Goal: Task Accomplishment & Management: Use online tool/utility

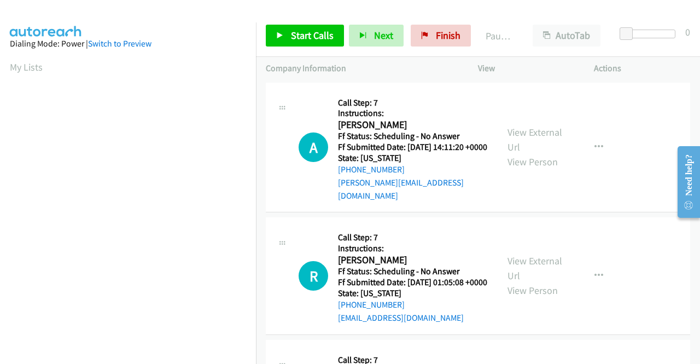
click at [496, 202] on div "A Callback Scheduled Call Step: 7 Instructions: Anita L America/New_York Ff Sta…" at bounding box center [478, 148] width 425 height 130
click at [289, 46] on link "Start Calls" at bounding box center [305, 36] width 78 height 22
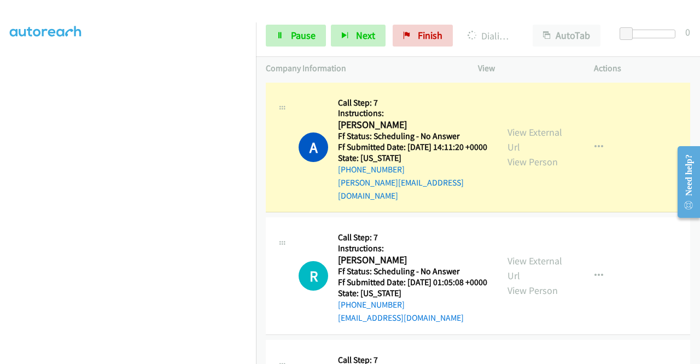
scroll to position [249, 0]
click at [514, 130] on link "View External Url" at bounding box center [535, 139] width 55 height 27
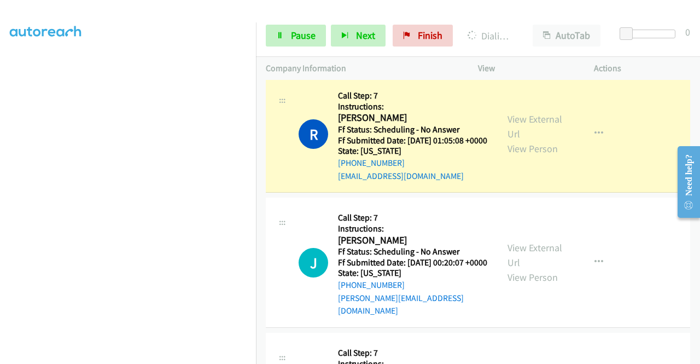
scroll to position [168, 0]
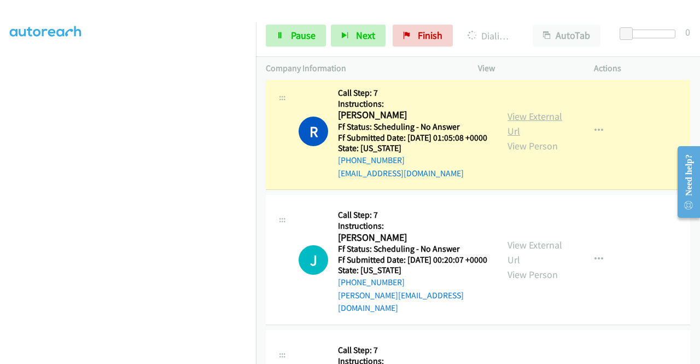
click at [525, 121] on link "View External Url" at bounding box center [535, 123] width 55 height 27
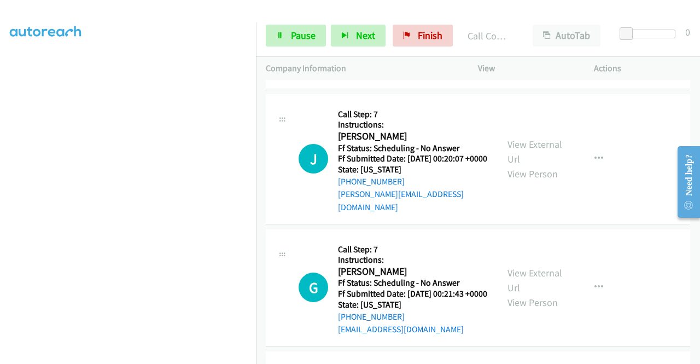
scroll to position [314, 0]
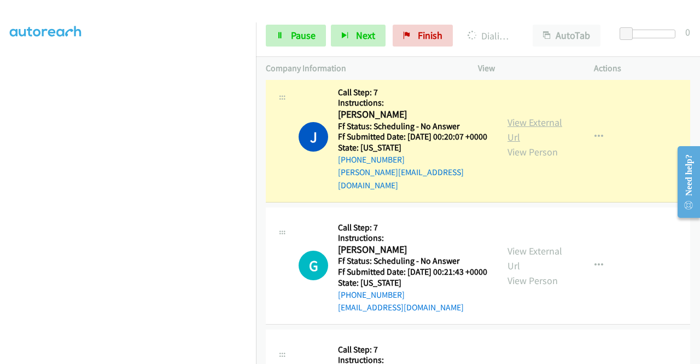
click at [520, 130] on link "View External Url" at bounding box center [535, 129] width 55 height 27
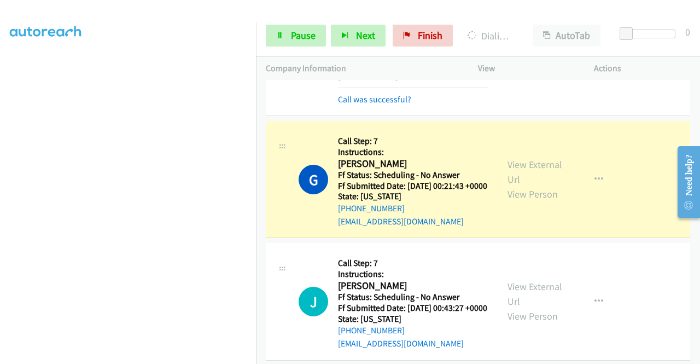
scroll to position [460, 0]
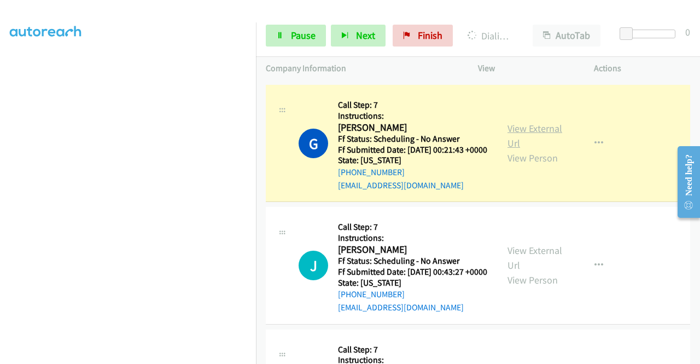
click at [523, 135] on link "View External Url" at bounding box center [535, 135] width 55 height 27
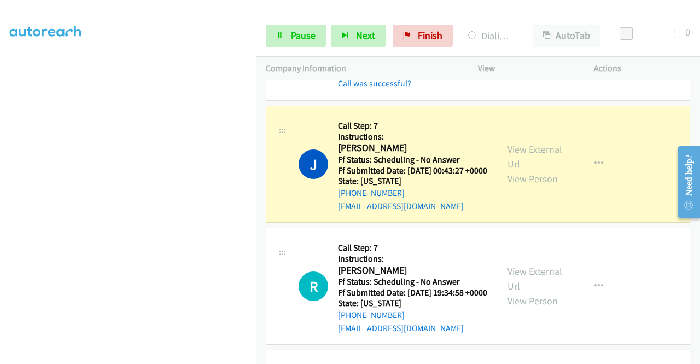
scroll to position [613, 0]
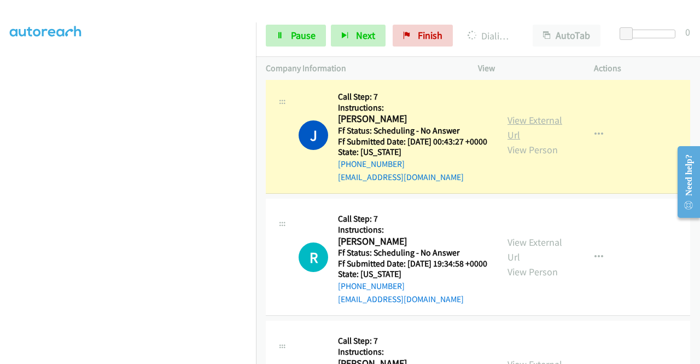
click at [518, 140] on link "View External Url" at bounding box center [535, 127] width 55 height 27
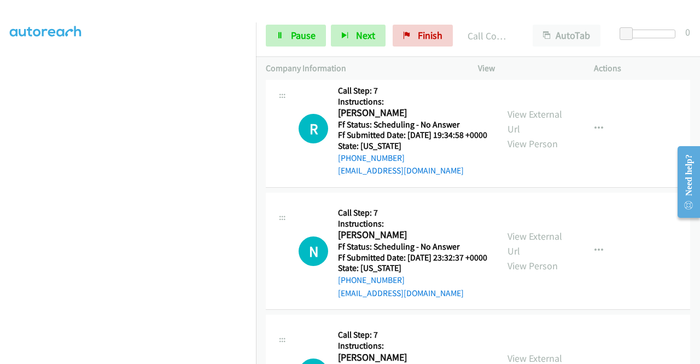
scroll to position [781, 0]
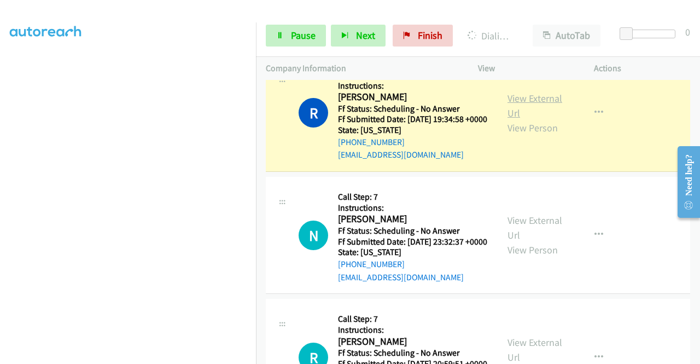
click at [520, 119] on link "View External Url" at bounding box center [535, 105] width 55 height 27
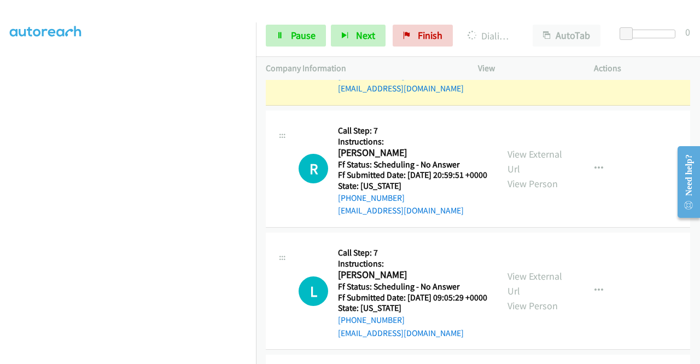
scroll to position [934, 0]
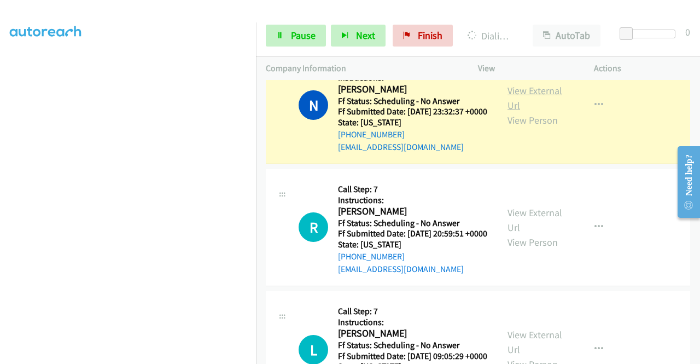
click at [542, 112] on link "View External Url" at bounding box center [535, 97] width 55 height 27
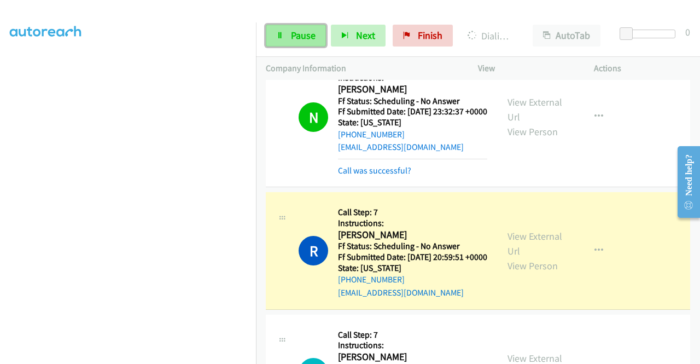
click at [277, 33] on icon at bounding box center [280, 36] width 8 height 8
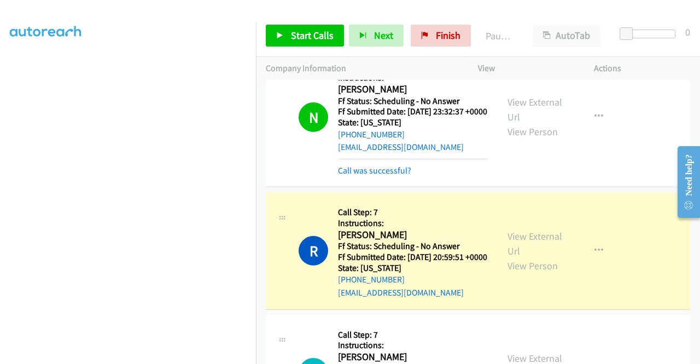
click at [536, 273] on div "View External Url View Person" at bounding box center [536, 251] width 57 height 44
click at [528, 257] on link "View External Url" at bounding box center [535, 243] width 55 height 27
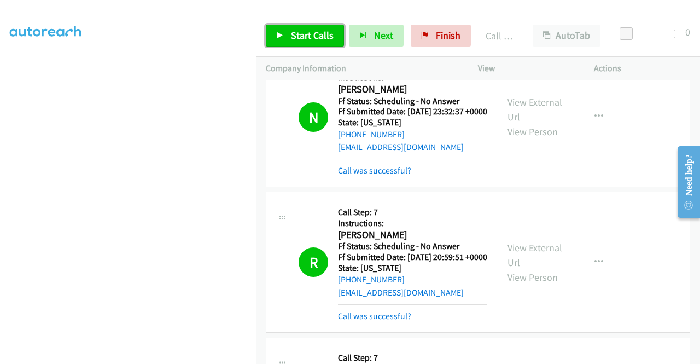
click at [292, 37] on span "Start Calls" at bounding box center [312, 35] width 43 height 13
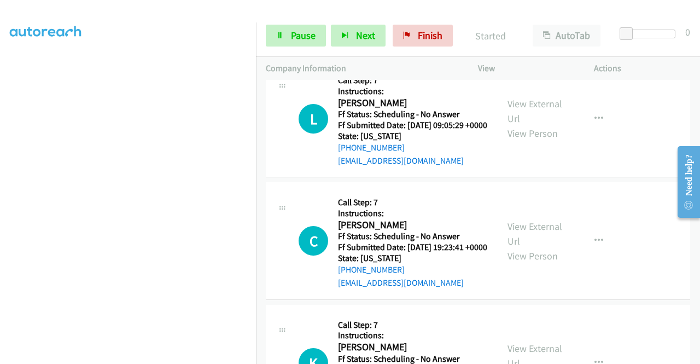
scroll to position [1262, 0]
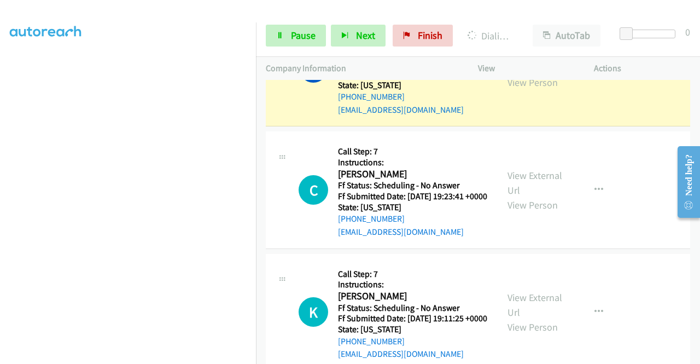
click at [513, 74] on link "View External Url" at bounding box center [535, 60] width 55 height 27
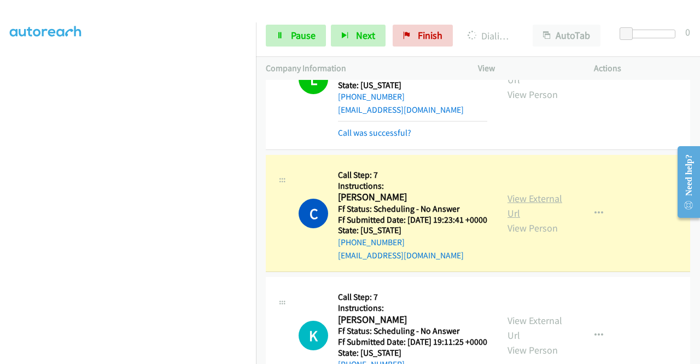
click at [522, 219] on link "View External Url" at bounding box center [535, 205] width 55 height 27
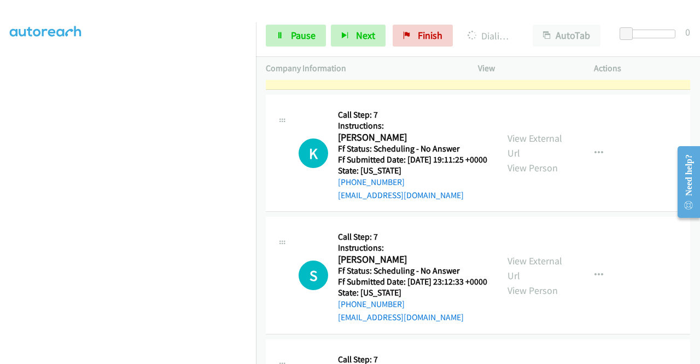
scroll to position [1456, 0]
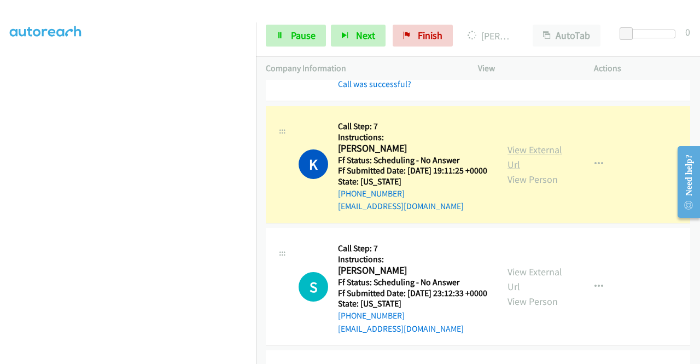
click at [521, 171] on link "View External Url" at bounding box center [535, 156] width 55 height 27
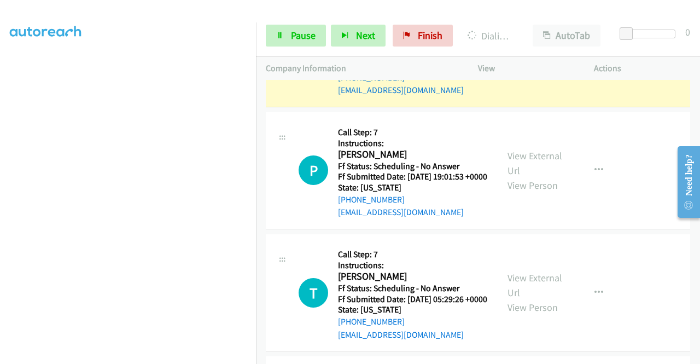
scroll to position [1719, 0]
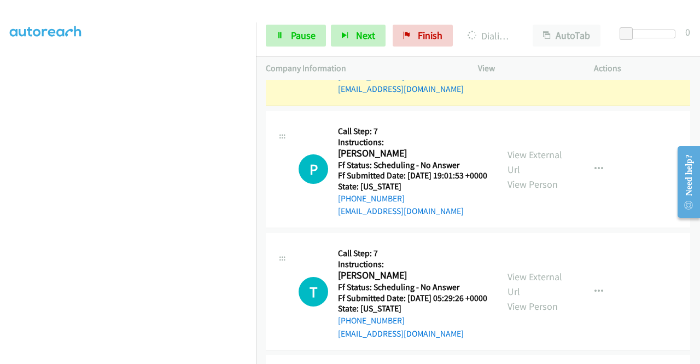
click at [536, 54] on link "View External Url" at bounding box center [535, 39] width 55 height 27
click at [288, 40] on link "Pause" at bounding box center [296, 36] width 60 height 22
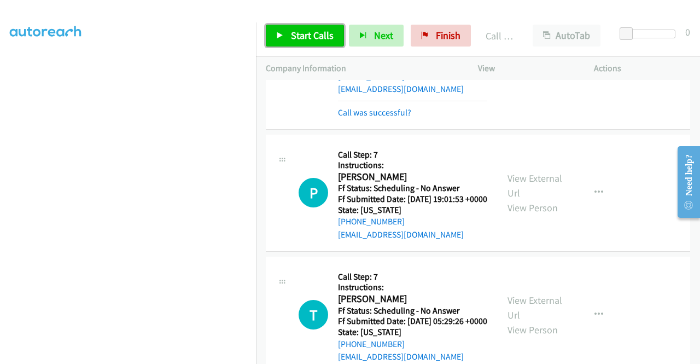
click at [322, 41] on span "Start Calls" at bounding box center [312, 35] width 43 height 13
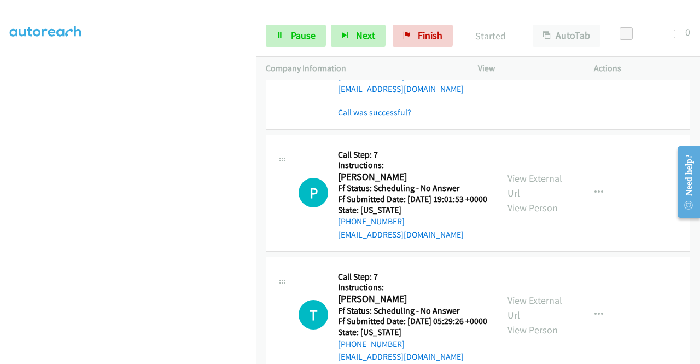
click at [388, 119] on div "Call was successful?" at bounding box center [412, 112] width 149 height 13
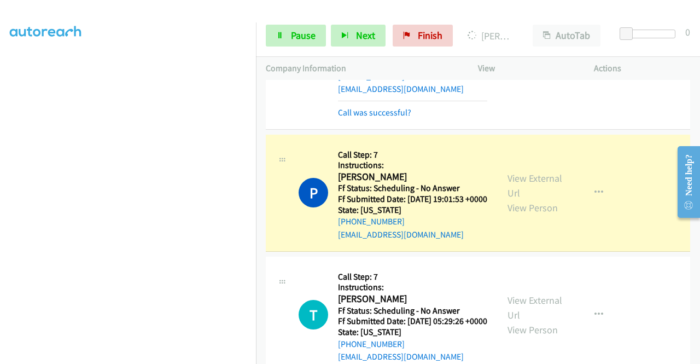
click at [572, 119] on div "View External Url View Person View External Url Email Schedule/Manage Callback …" at bounding box center [561, 59] width 126 height 120
click at [584, 69] on button "button" at bounding box center [599, 59] width 30 height 22
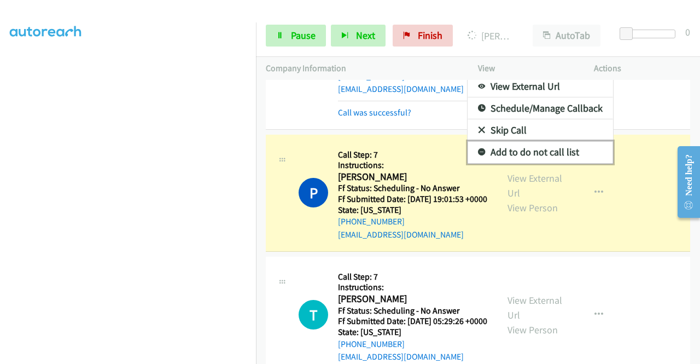
click at [513, 163] on link "Add to do not call list" at bounding box center [541, 152] width 146 height 22
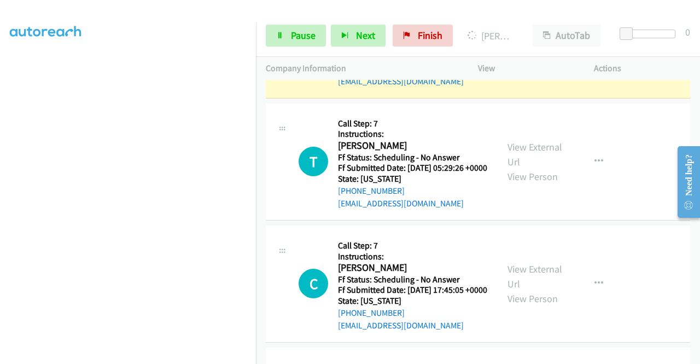
scroll to position [1894, 0]
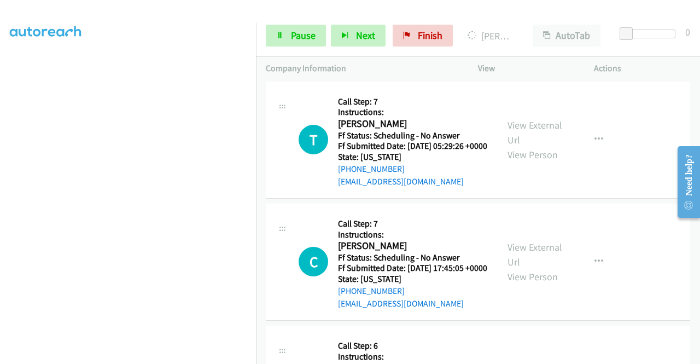
click at [531, 24] on link "View External Url" at bounding box center [535, 10] width 55 height 27
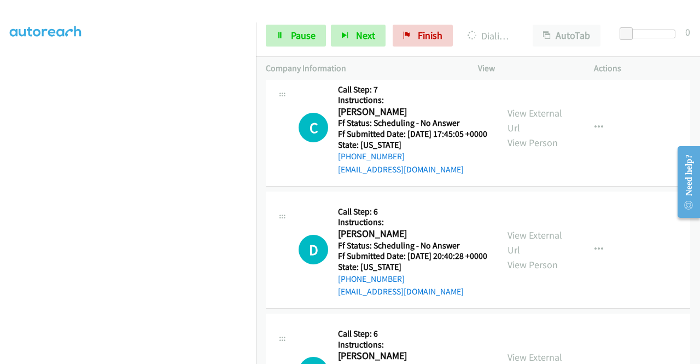
scroll to position [2062, 0]
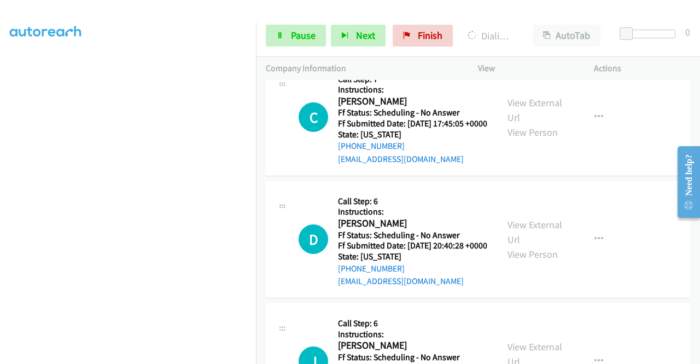
click at [302, 39] on span "Pause" at bounding box center [303, 35] width 25 height 13
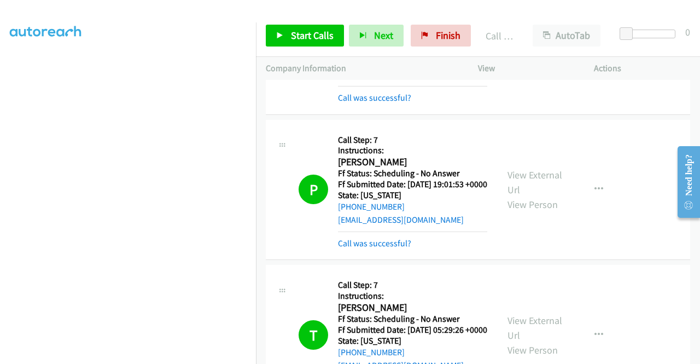
scroll to position [1697, 0]
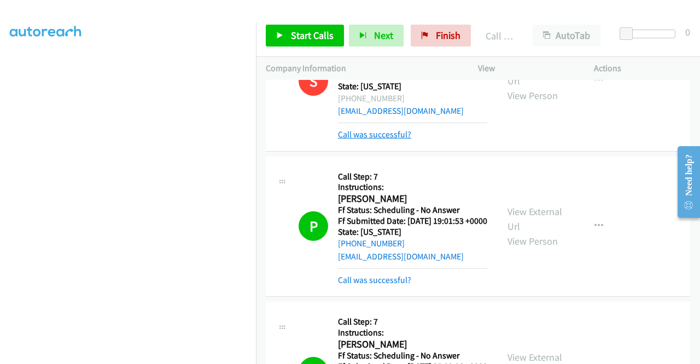
click at [359, 140] on link "Call was successful?" at bounding box center [374, 134] width 73 height 10
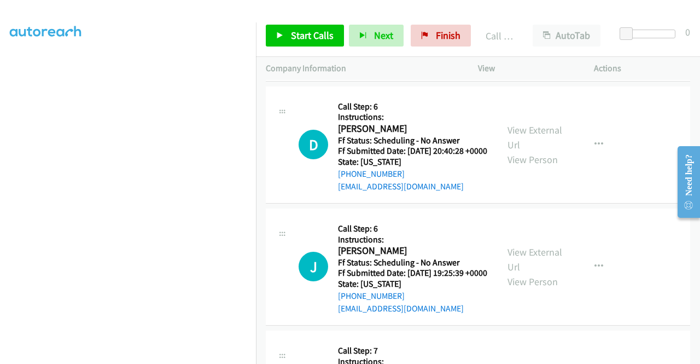
scroll to position [2164, 0]
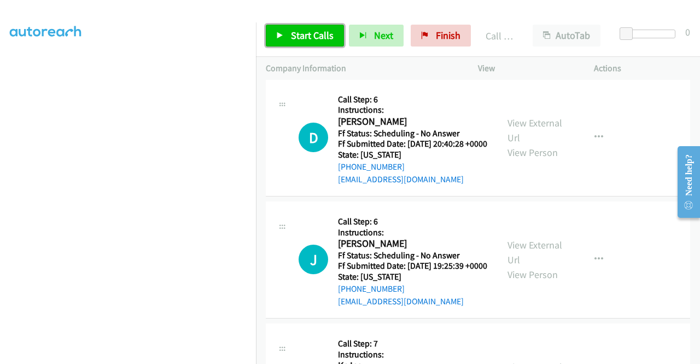
click at [321, 46] on link "Start Calls" at bounding box center [305, 36] width 78 height 22
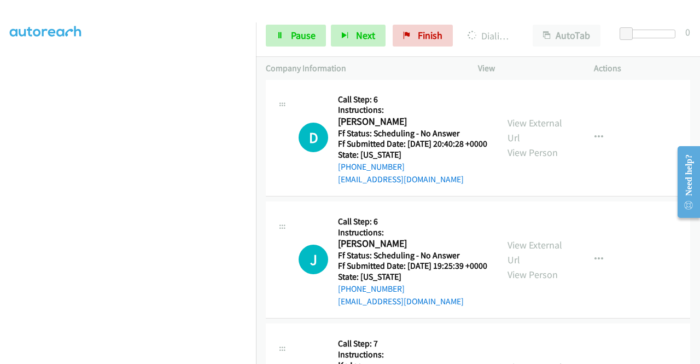
click at [522, 22] on link "View External Url" at bounding box center [535, 8] width 55 height 27
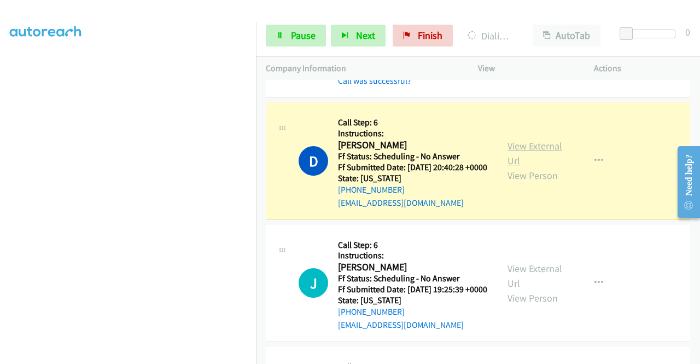
click at [508, 167] on link "View External Url" at bounding box center [535, 153] width 55 height 27
click at [281, 33] on icon at bounding box center [280, 36] width 8 height 8
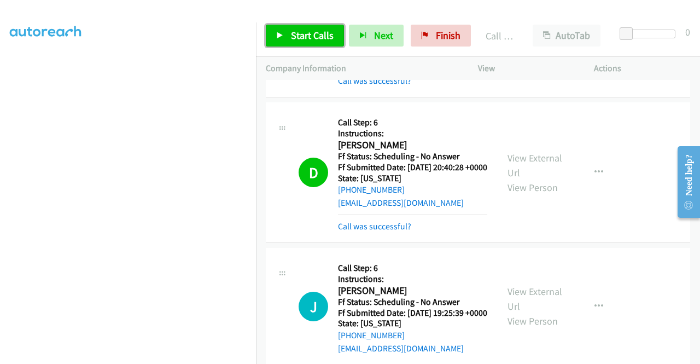
click at [284, 36] on link "Start Calls" at bounding box center [305, 36] width 78 height 22
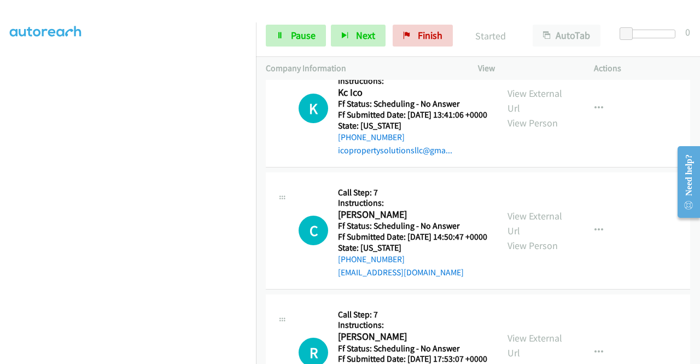
scroll to position [2485, 0]
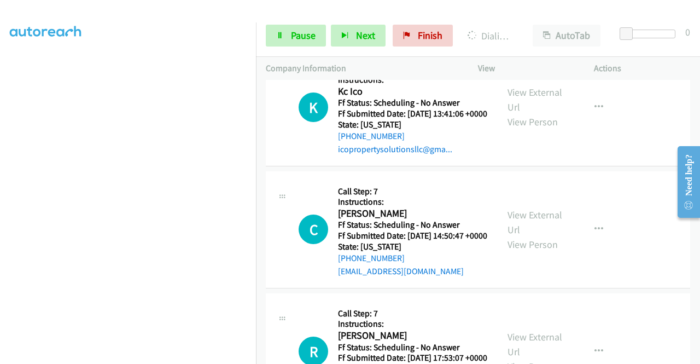
click at [274, 39] on link "Pause" at bounding box center [296, 36] width 60 height 22
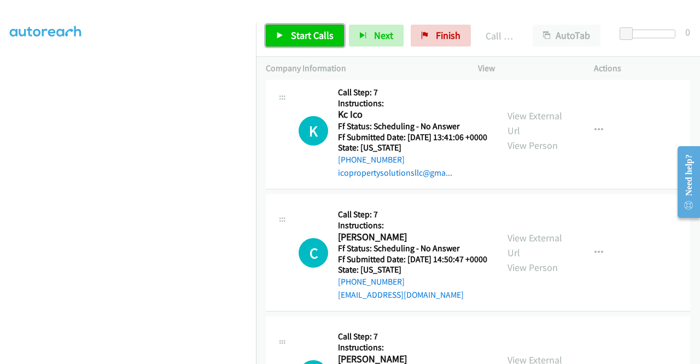
click at [300, 34] on span "Start Calls" at bounding box center [312, 35] width 43 height 13
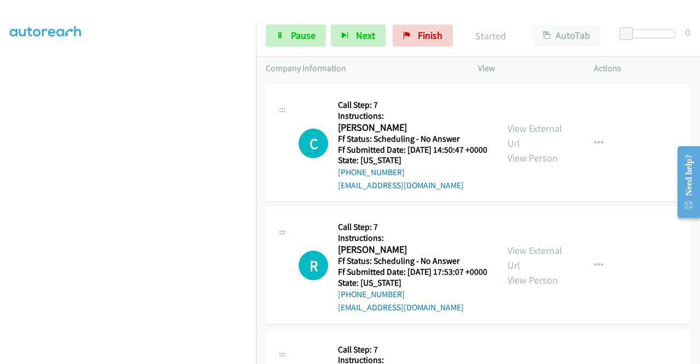
scroll to position [2616, 0]
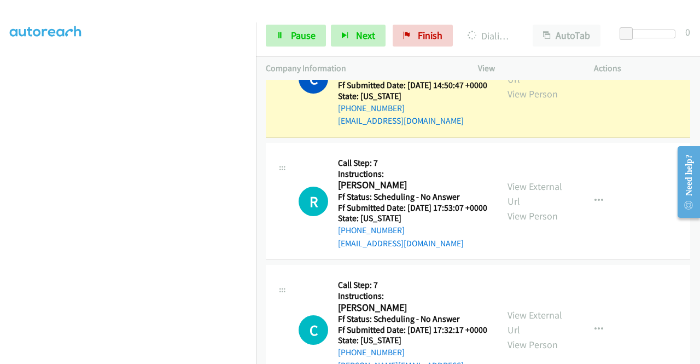
scroll to position [2776, 0]
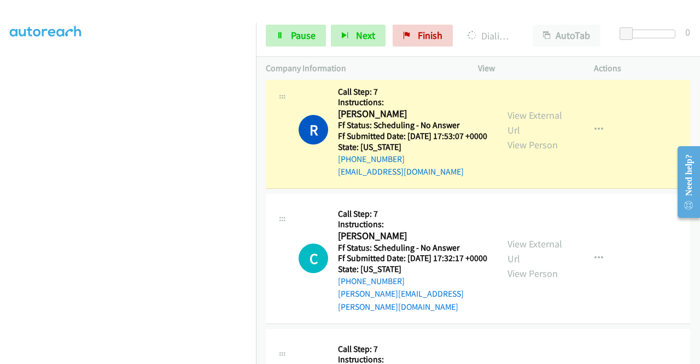
click at [691, 191] on td "R Callback Scheduled Call Step: 7 Instructions: Roxanne Montebello America/Phoe…" at bounding box center [478, 130] width 444 height 122
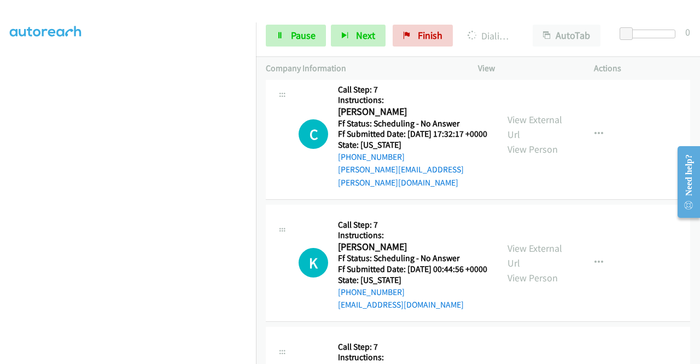
scroll to position [2937, 0]
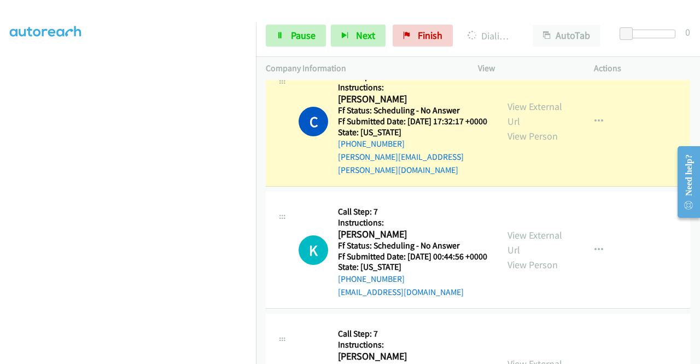
click at [515, 127] on link "View External Url" at bounding box center [535, 113] width 55 height 27
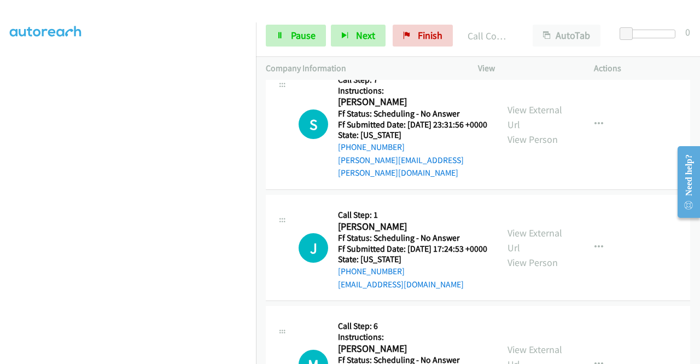
scroll to position [3251, 0]
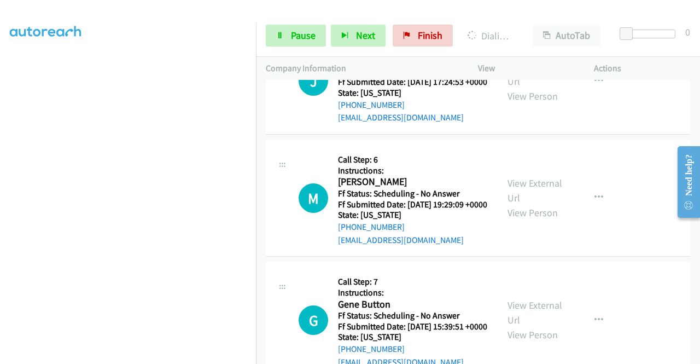
scroll to position [3426, 0]
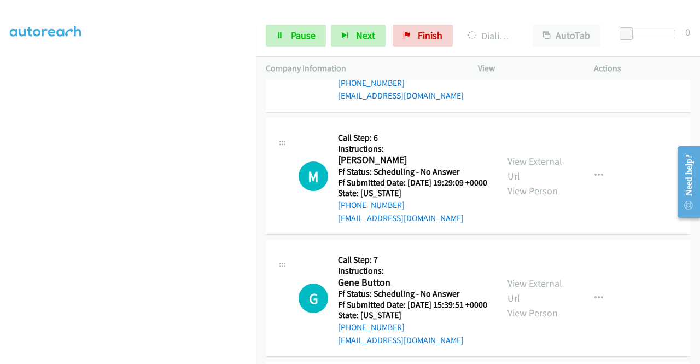
click at [289, 45] on link "Pause" at bounding box center [296, 36] width 60 height 22
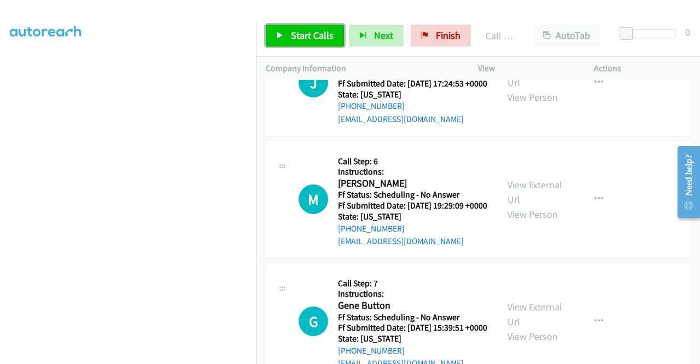
click at [323, 39] on span "Start Calls" at bounding box center [312, 35] width 43 height 13
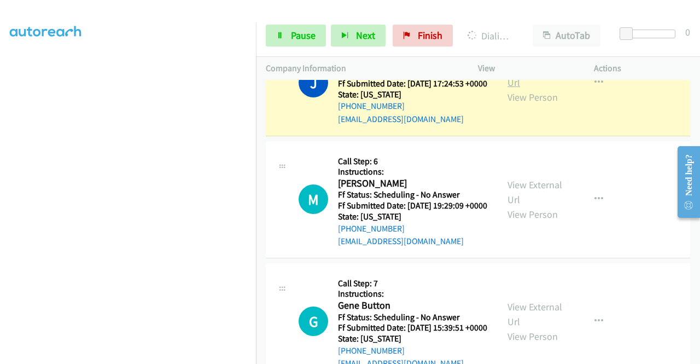
click at [521, 89] on link "View External Url" at bounding box center [535, 74] width 55 height 27
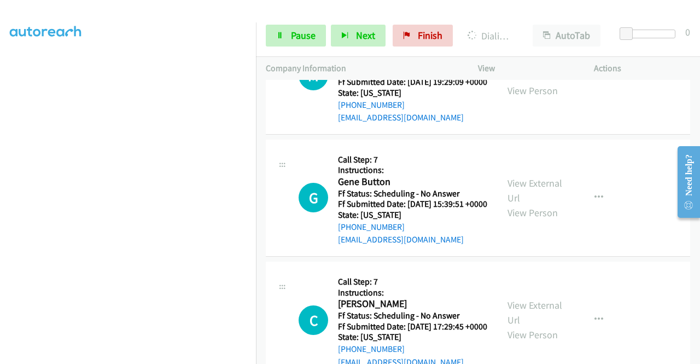
scroll to position [3564, 0]
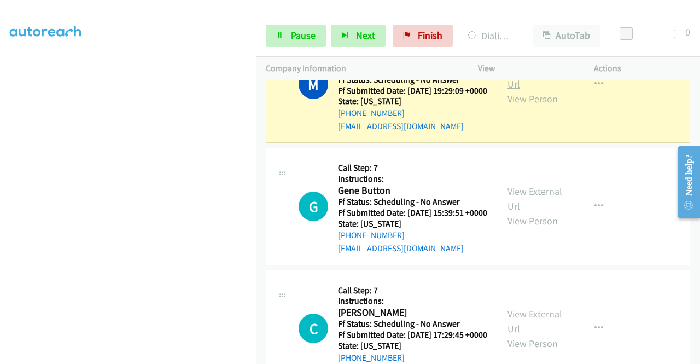
click at [508, 90] on link "View External Url" at bounding box center [535, 76] width 55 height 27
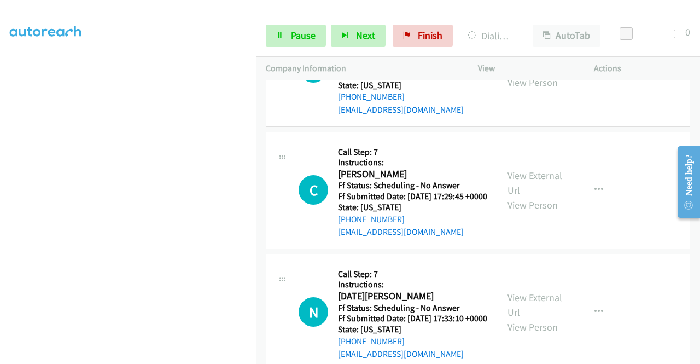
scroll to position [3710, 0]
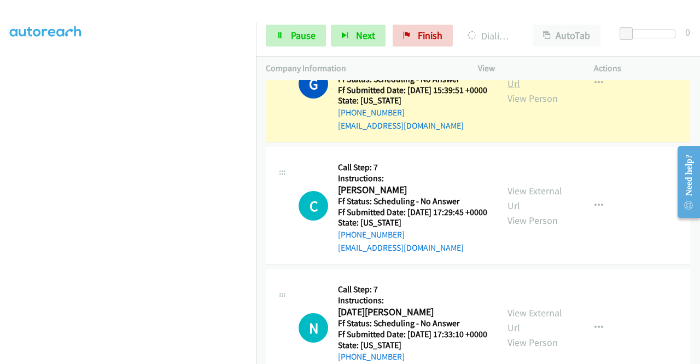
click at [524, 90] on link "View External Url" at bounding box center [535, 75] width 55 height 27
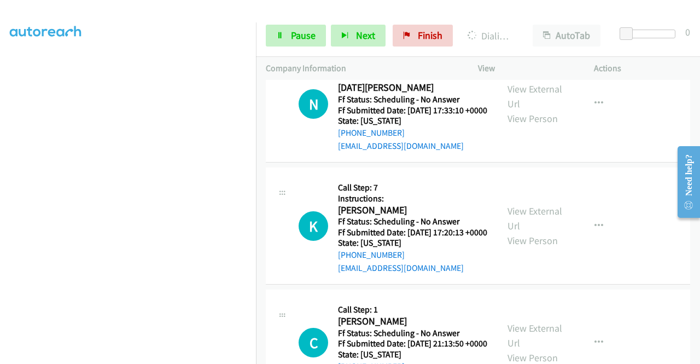
scroll to position [3972, 0]
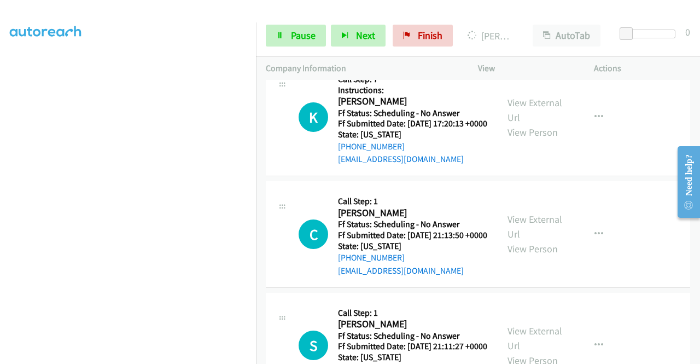
scroll to position [4111, 0]
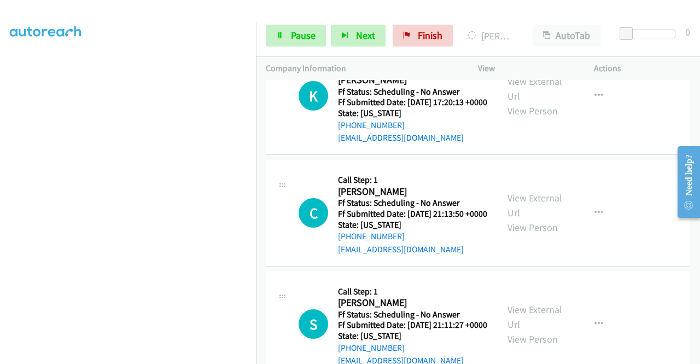
click at [288, 40] on link "Pause" at bounding box center [296, 36] width 60 height 22
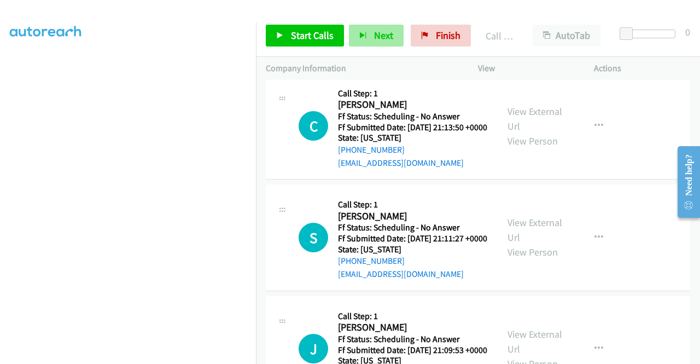
scroll to position [4228, 0]
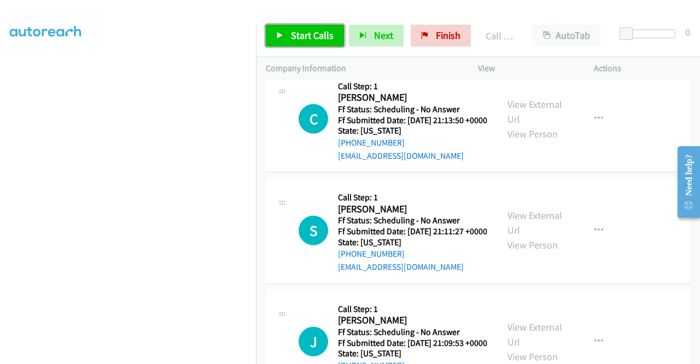
click at [312, 36] on span "Start Calls" at bounding box center [312, 35] width 43 height 13
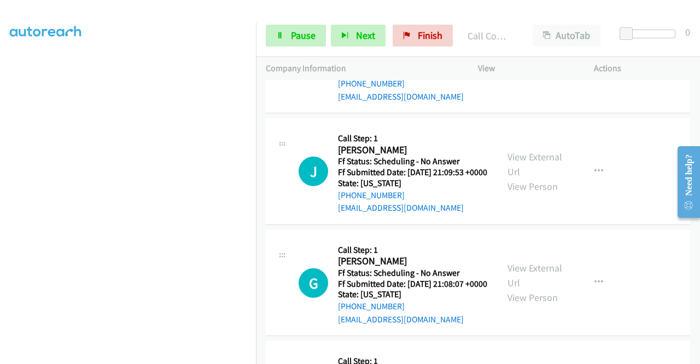
scroll to position [4443, 0]
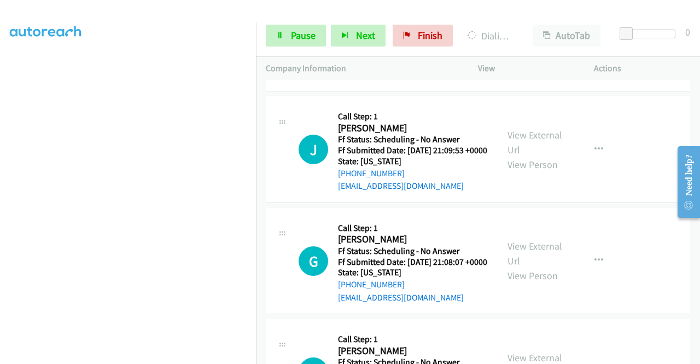
click at [291, 37] on span "Pause" at bounding box center [303, 35] width 25 height 13
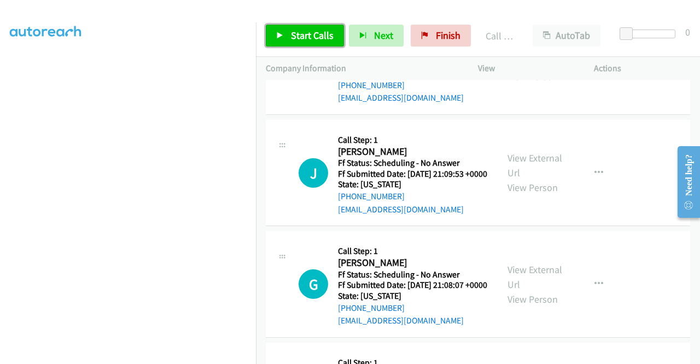
click at [295, 27] on link "Start Calls" at bounding box center [305, 36] width 78 height 22
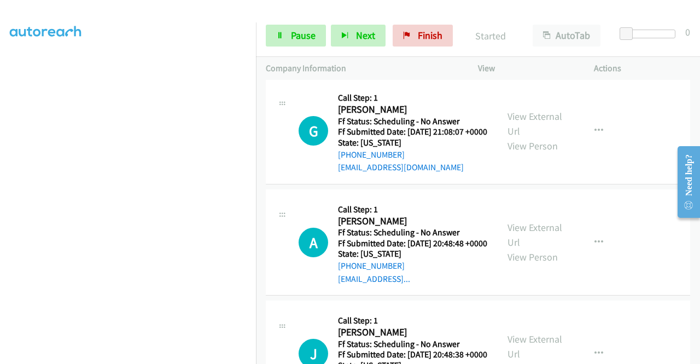
scroll to position [4618, 0]
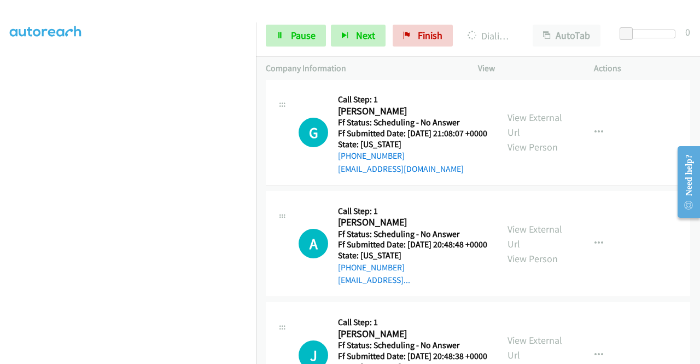
click at [530, 27] on link "View External Url" at bounding box center [535, 13] width 55 height 27
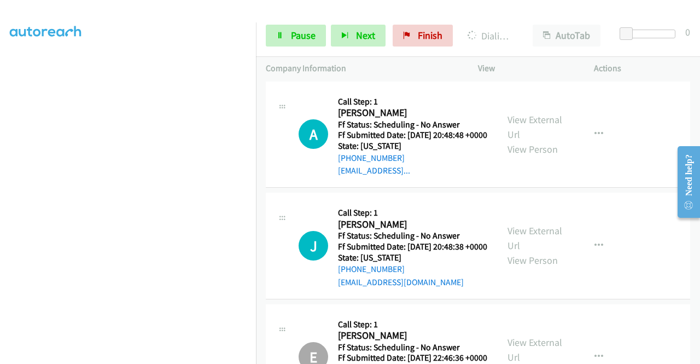
scroll to position [4750, 0]
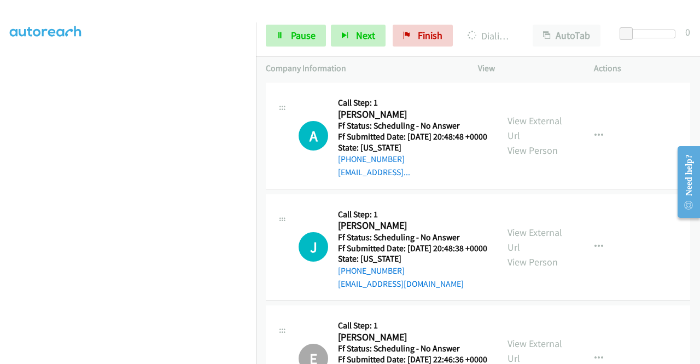
click at [528, 31] on link "View External Url" at bounding box center [535, 16] width 55 height 27
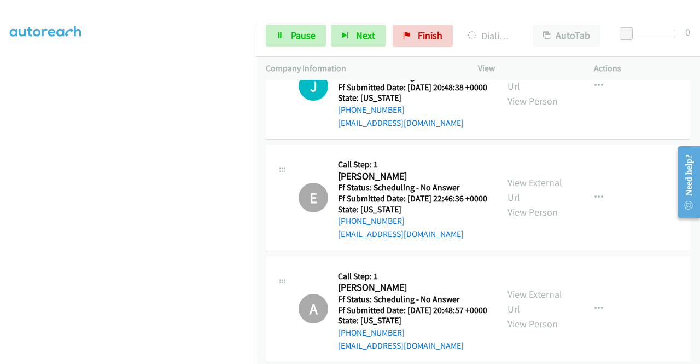
scroll to position [4932, 0]
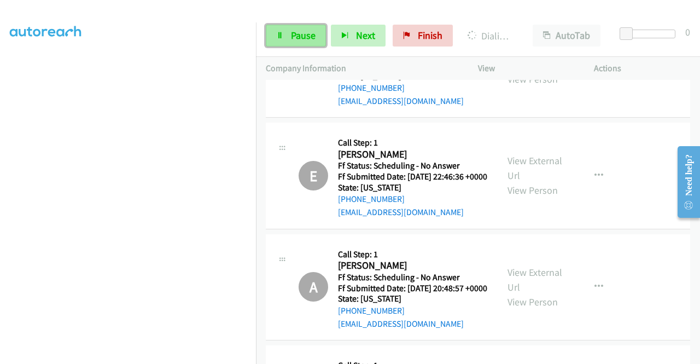
click at [287, 42] on link "Pause" at bounding box center [296, 36] width 60 height 22
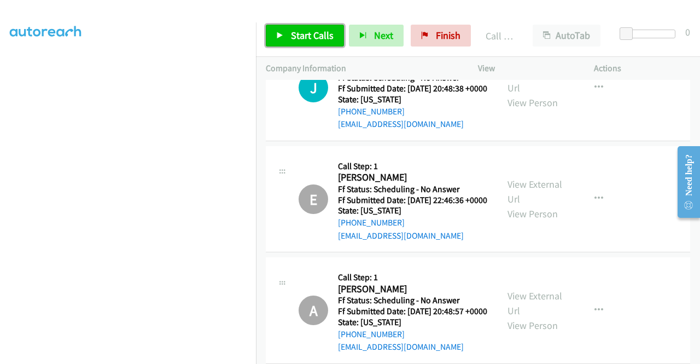
click at [303, 34] on span "Start Calls" at bounding box center [312, 35] width 43 height 13
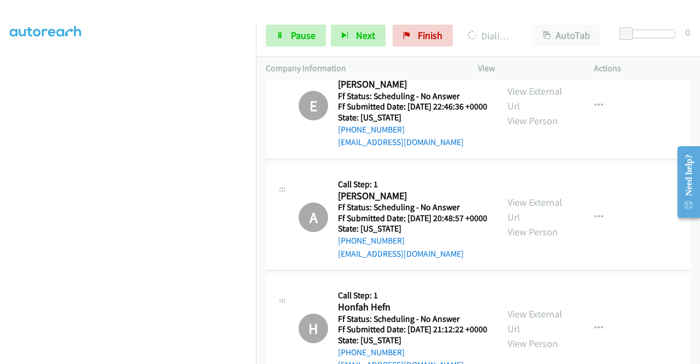
scroll to position [5143, 0]
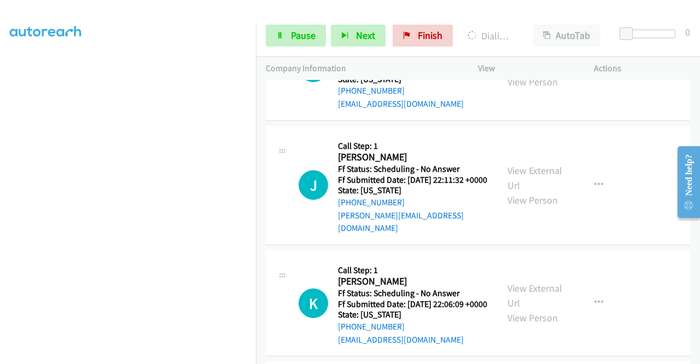
scroll to position [6341, 0]
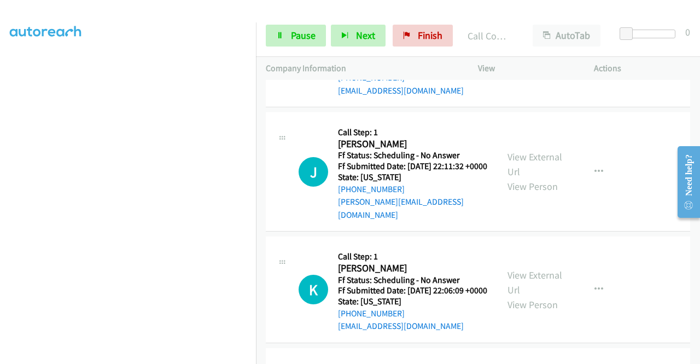
scroll to position [6396, 0]
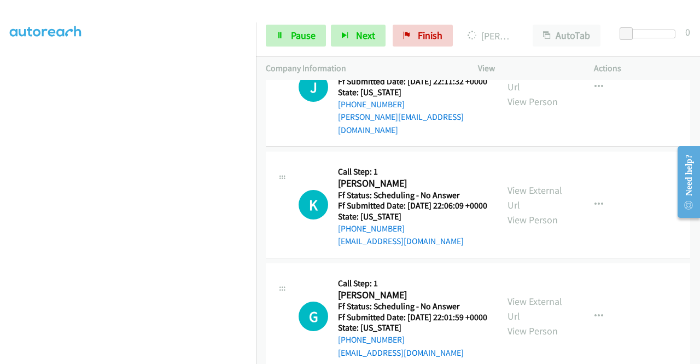
scroll to position [6506, 0]
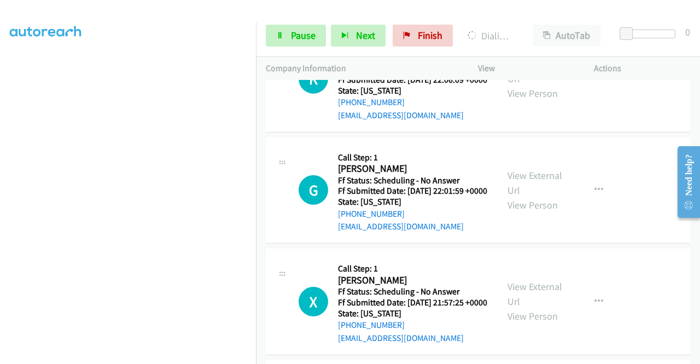
scroll to position [6623, 0]
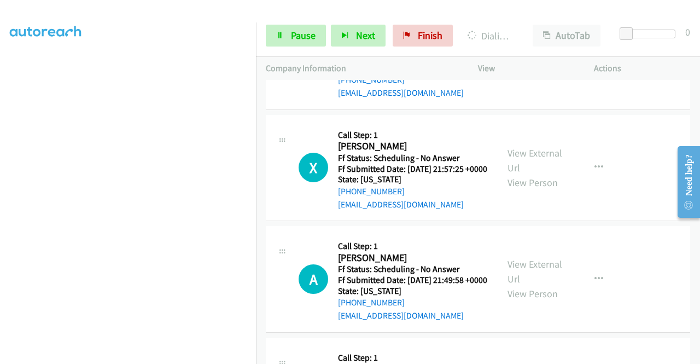
scroll to position [6798, 0]
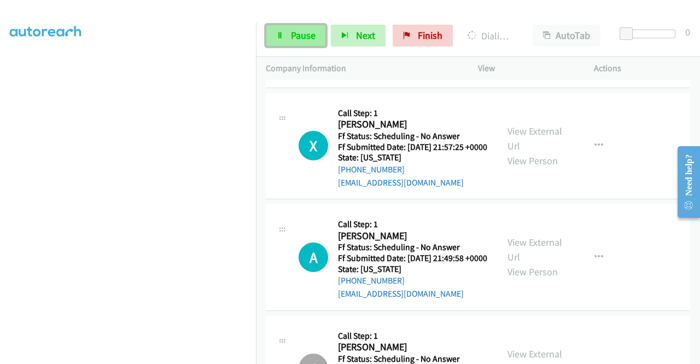
click at [292, 30] on span "Pause" at bounding box center [303, 35] width 25 height 13
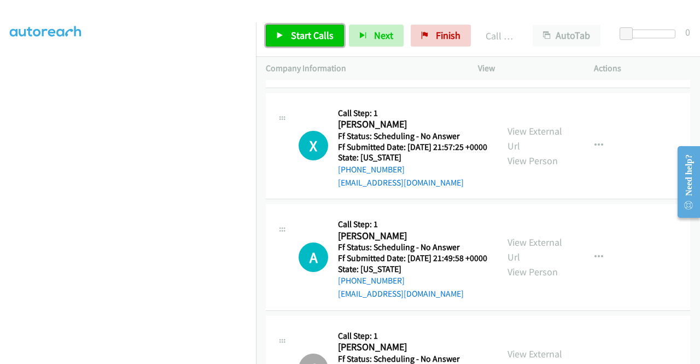
click at [316, 30] on span "Start Calls" at bounding box center [312, 35] width 43 height 13
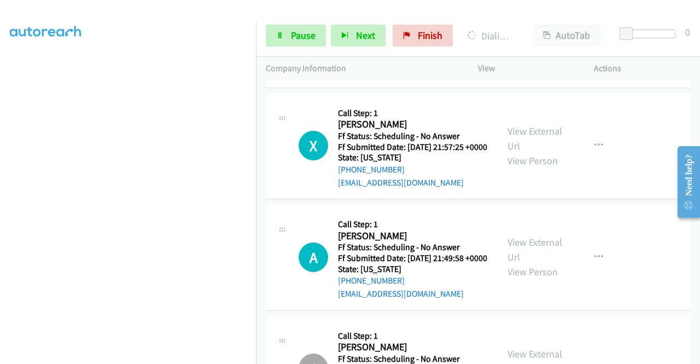
click at [291, 50] on div "Start Calls Pause Next Finish Dialing Jackie Kane AutoTab AutoTab 0" at bounding box center [478, 36] width 444 height 42
click at [289, 34] on link "Pause" at bounding box center [296, 36] width 60 height 22
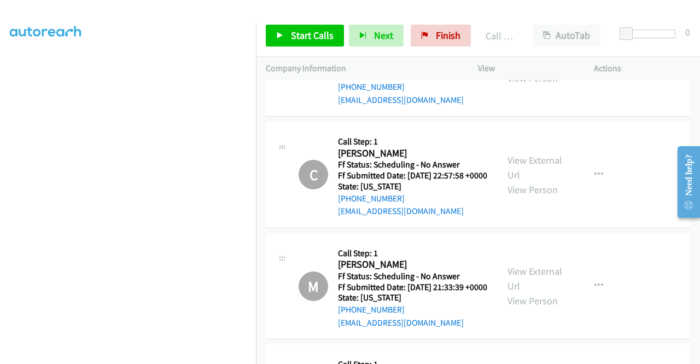
scroll to position [7017, 0]
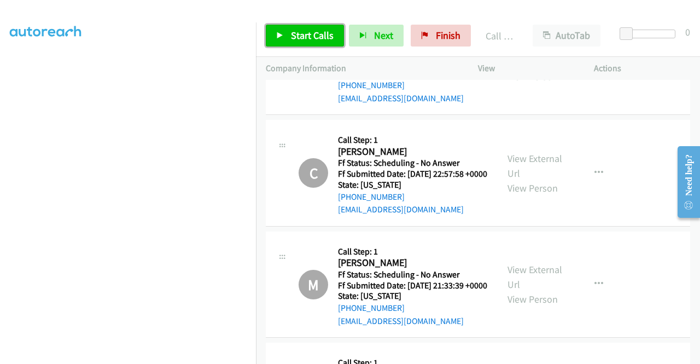
click at [303, 31] on span "Start Calls" at bounding box center [312, 35] width 43 height 13
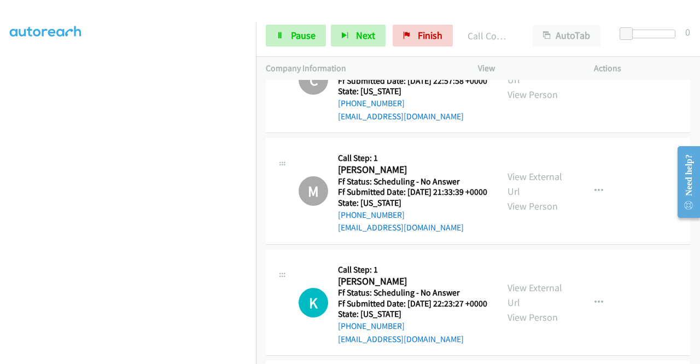
scroll to position [7170, 0]
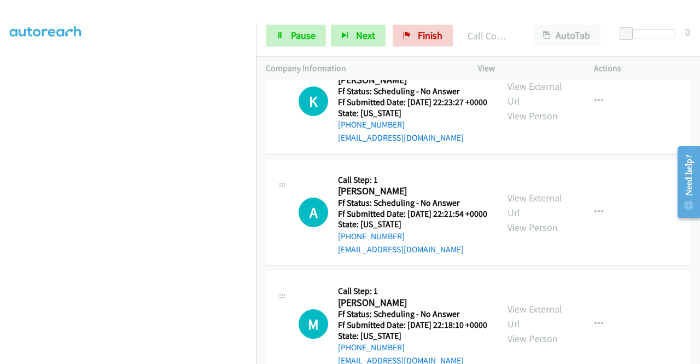
scroll to position [7392, 0]
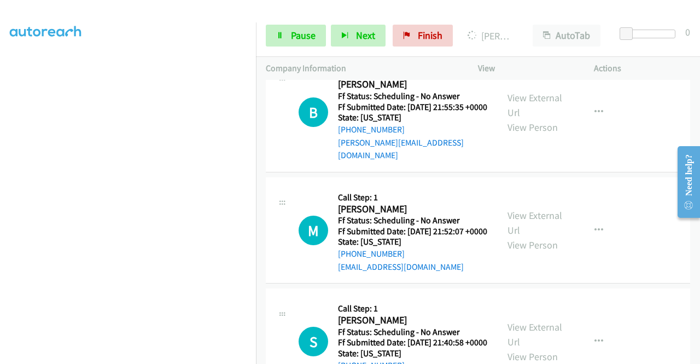
scroll to position [7868, 0]
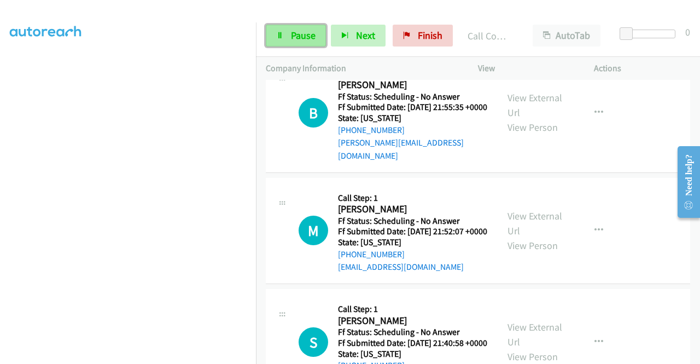
click at [311, 32] on span "Pause" at bounding box center [303, 35] width 25 height 13
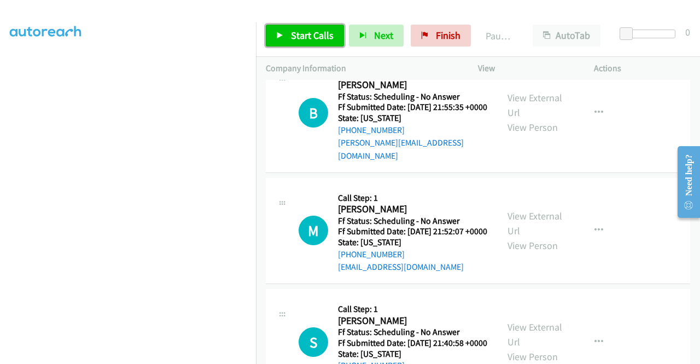
click at [311, 32] on span "Start Calls" at bounding box center [312, 35] width 43 height 13
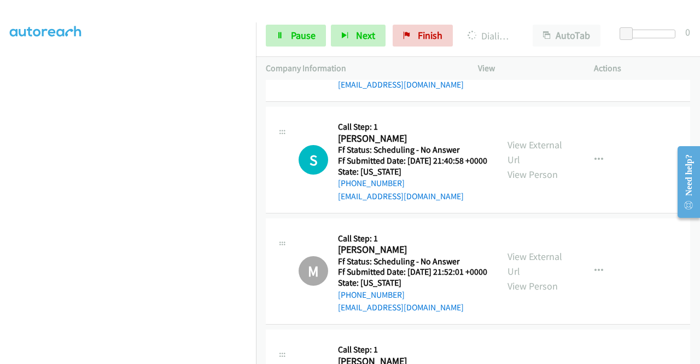
scroll to position [8072, 0]
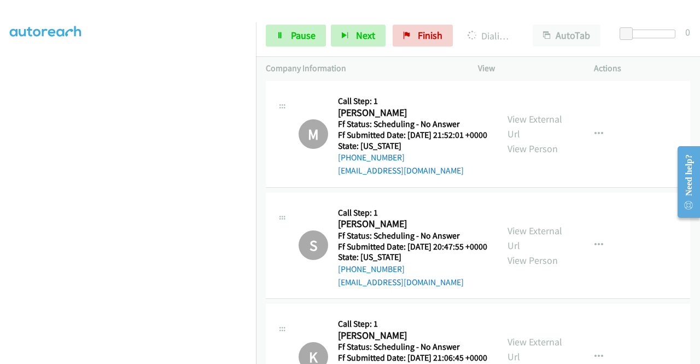
scroll to position [8254, 0]
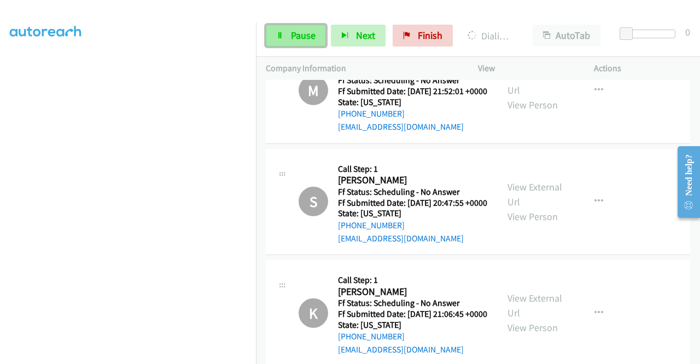
click at [313, 36] on span "Pause" at bounding box center [303, 35] width 25 height 13
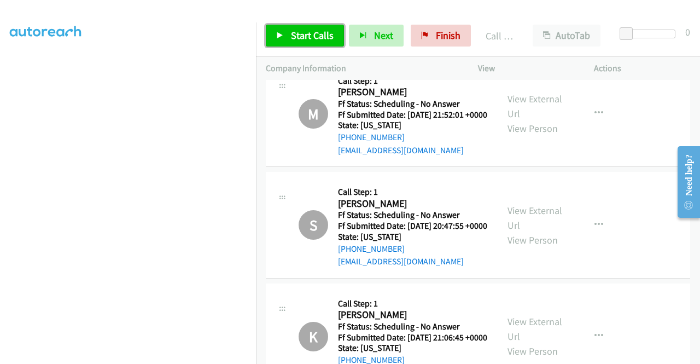
click at [304, 27] on link "Start Calls" at bounding box center [305, 36] width 78 height 22
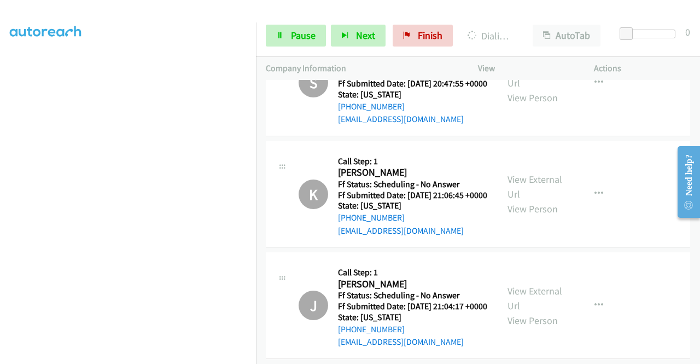
scroll to position [8400, 0]
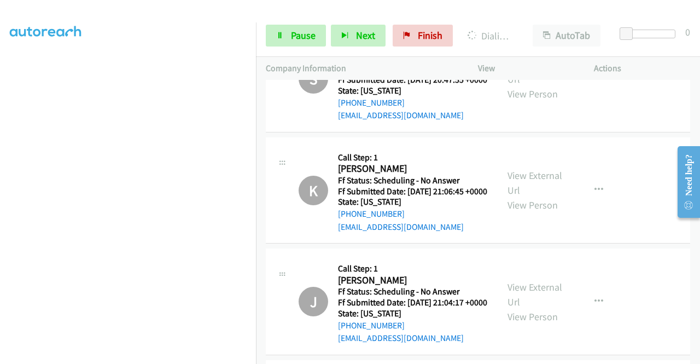
click at [295, 50] on div "Start Calls Pause Next Finish Dialing Brandon Payne AutoTab AutoTab 0" at bounding box center [478, 36] width 444 height 42
click at [294, 43] on link "Pause" at bounding box center [296, 36] width 60 height 22
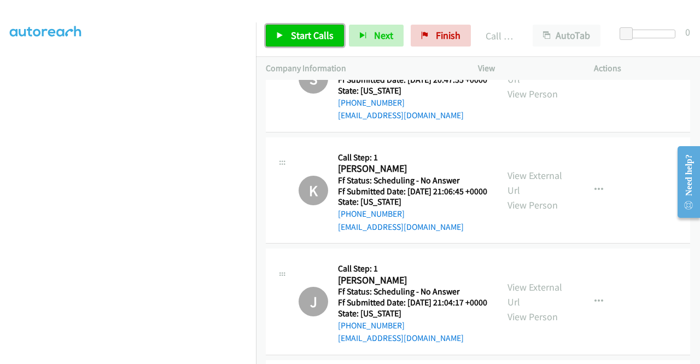
click at [322, 39] on span "Start Calls" at bounding box center [312, 35] width 43 height 13
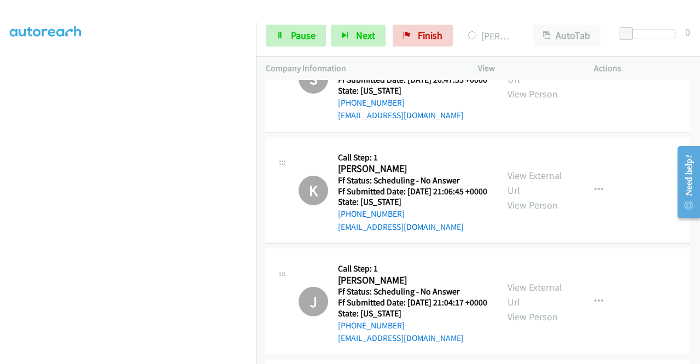
click at [304, 35] on span "Pause" at bounding box center [303, 35] width 25 height 13
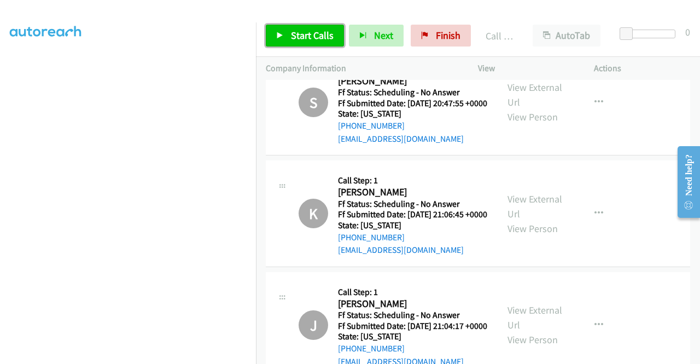
click at [302, 40] on span "Start Calls" at bounding box center [312, 35] width 43 height 13
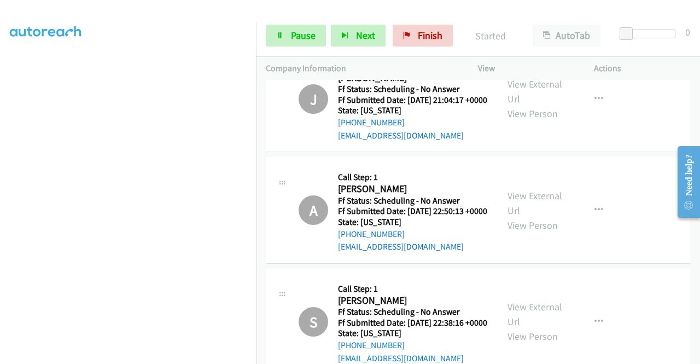
scroll to position [8663, 0]
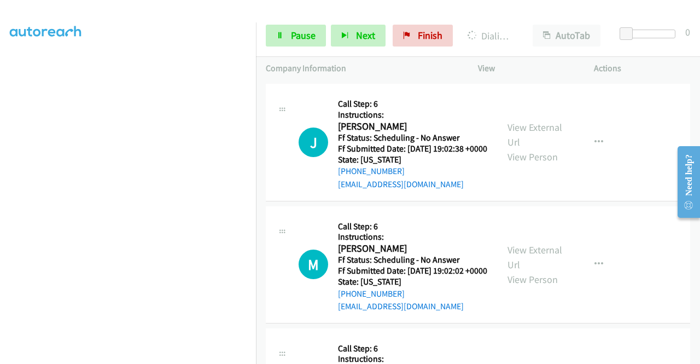
scroll to position [9772, 0]
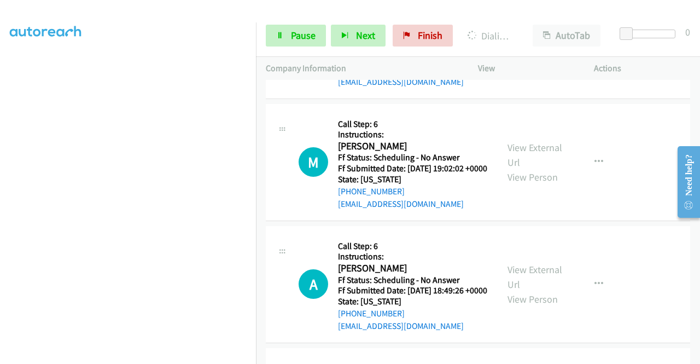
click at [289, 38] on link "Pause" at bounding box center [296, 36] width 60 height 22
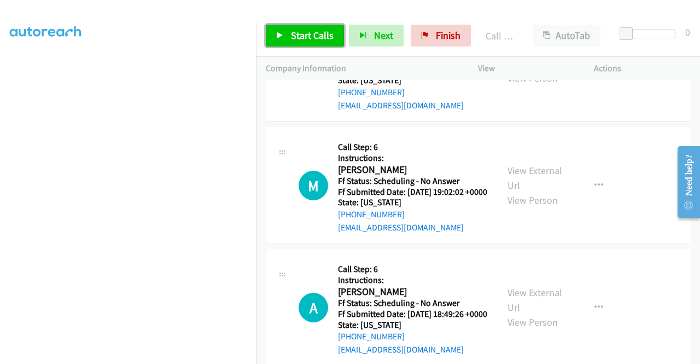
click at [304, 38] on span "Start Calls" at bounding box center [312, 35] width 43 height 13
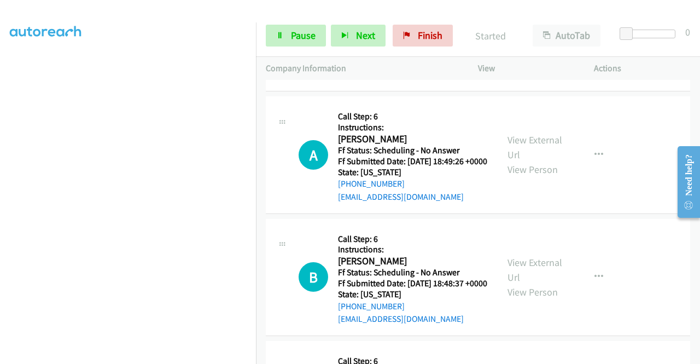
scroll to position [9953, 0]
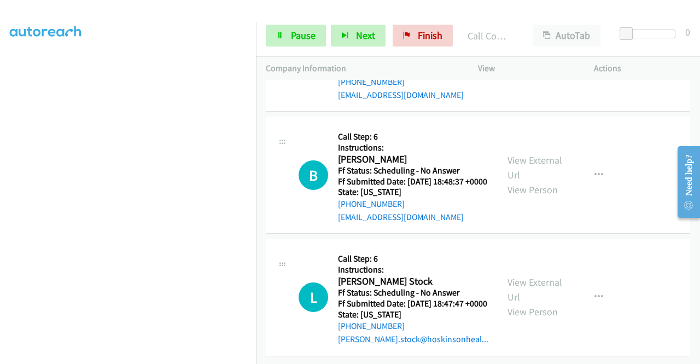
scroll to position [10106, 0]
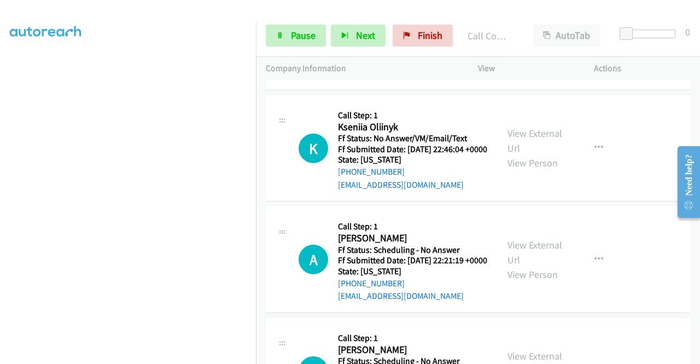
scroll to position [10413, 0]
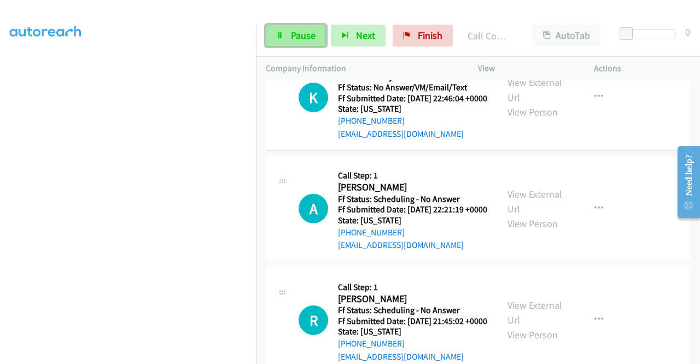
click at [312, 31] on span "Pause" at bounding box center [303, 35] width 25 height 13
click at [312, 31] on div "Start Calls Pause Next Finish" at bounding box center [362, 36] width 192 height 22
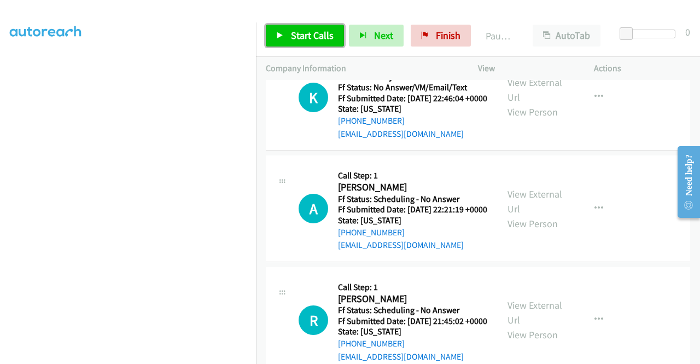
click at [312, 31] on span "Start Calls" at bounding box center [312, 35] width 43 height 13
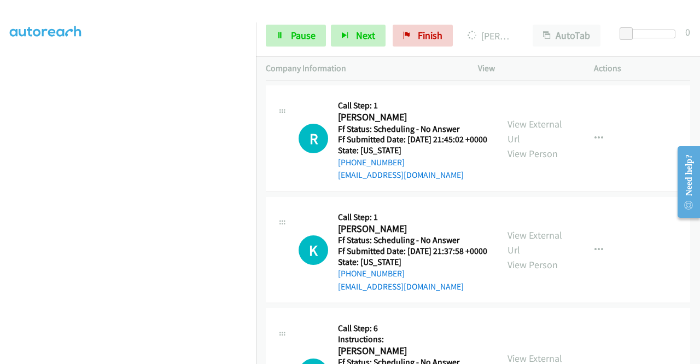
scroll to position [10690, 0]
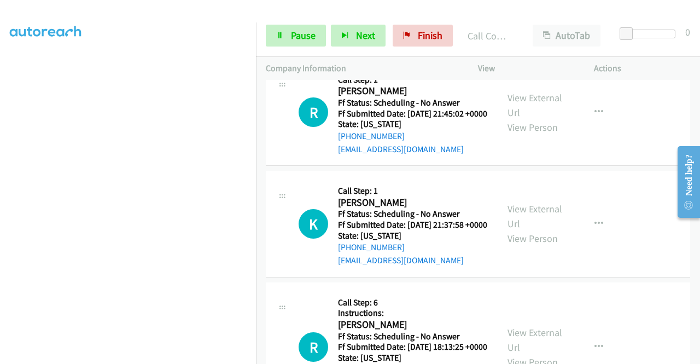
click at [287, 22] on div "Start Calls Pause Next Finish Call Completed AutoTab AutoTab 0" at bounding box center [478, 36] width 444 height 42
click at [280, 37] on icon at bounding box center [280, 36] width 8 height 8
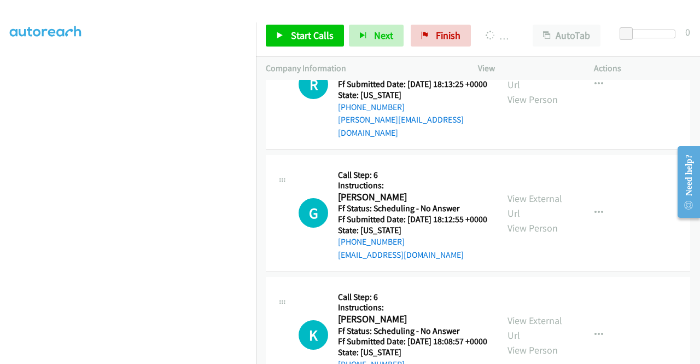
scroll to position [10997, 0]
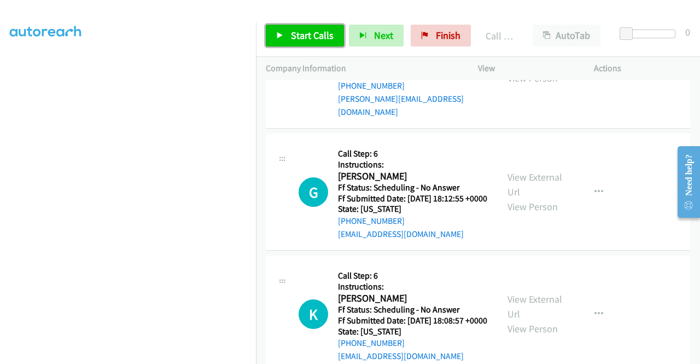
click at [277, 32] on icon at bounding box center [280, 36] width 8 height 8
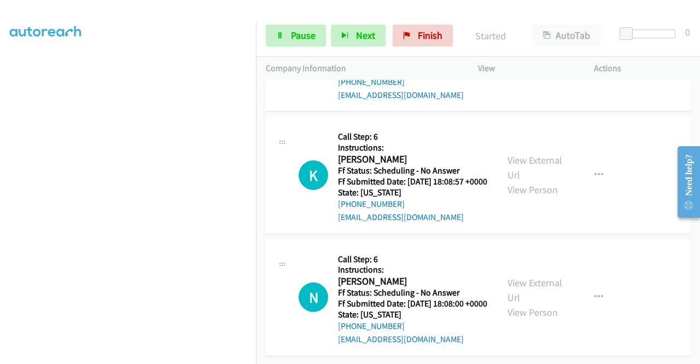
scroll to position [11164, 0]
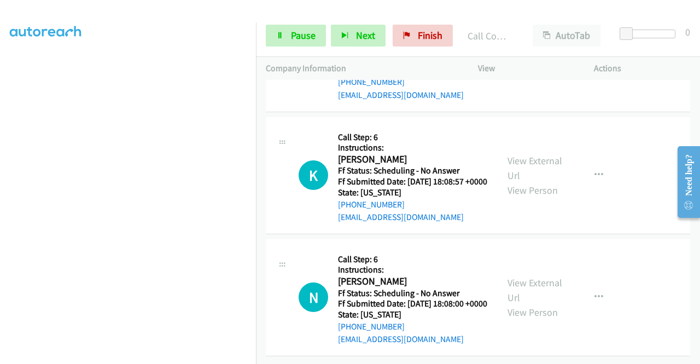
scroll to position [11449, 0]
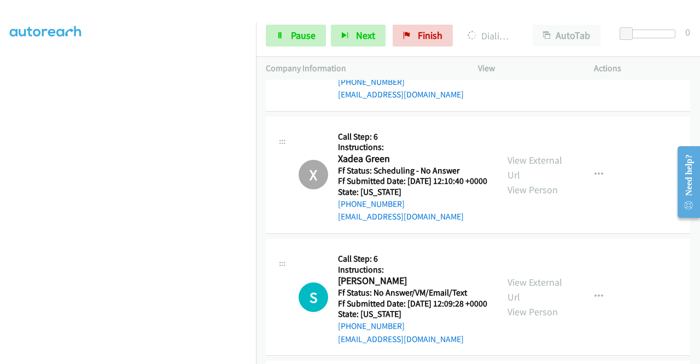
scroll to position [11631, 0]
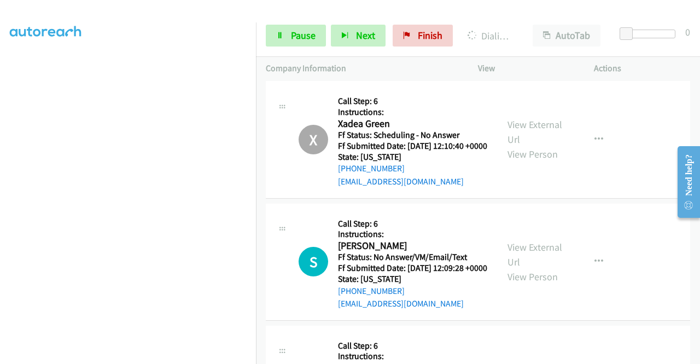
drag, startPoint x: 507, startPoint y: 263, endPoint x: 461, endPoint y: 218, distance: 63.8
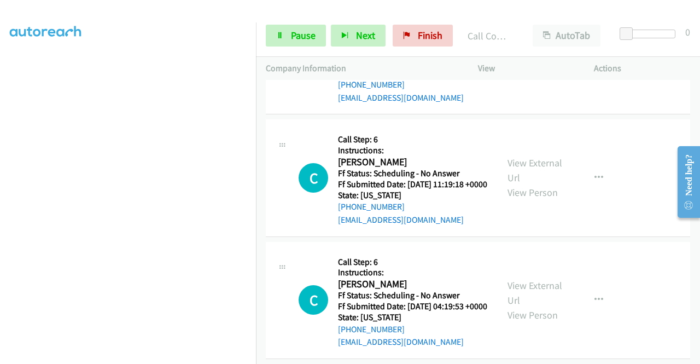
scroll to position [11879, 0]
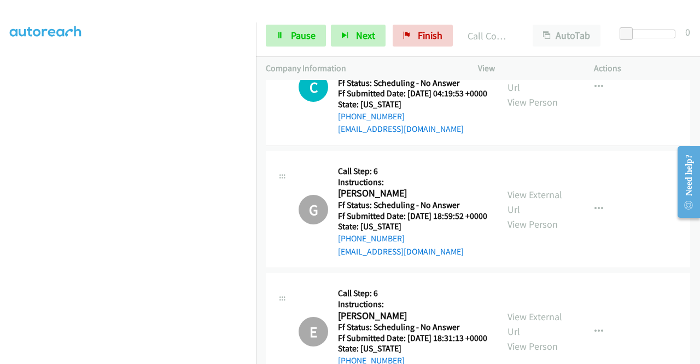
scroll to position [12132, 0]
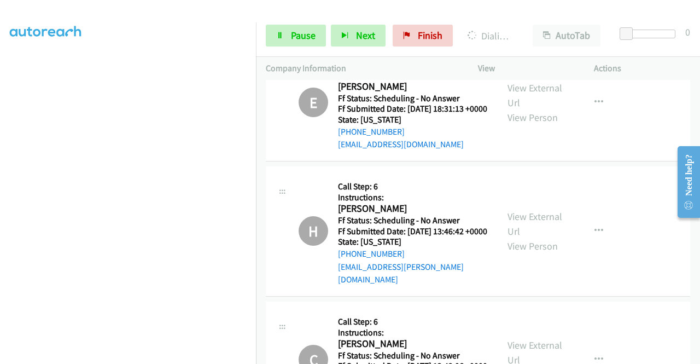
scroll to position [12430, 0]
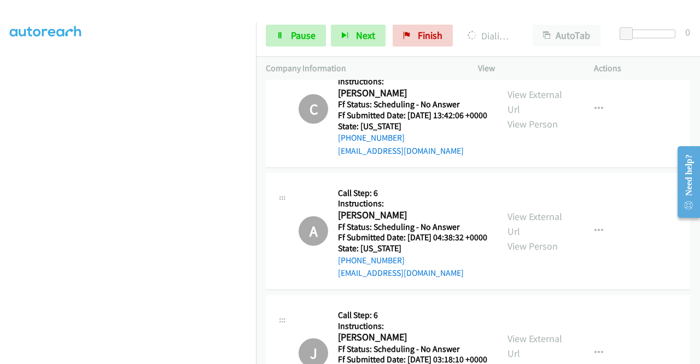
scroll to position [12668, 0]
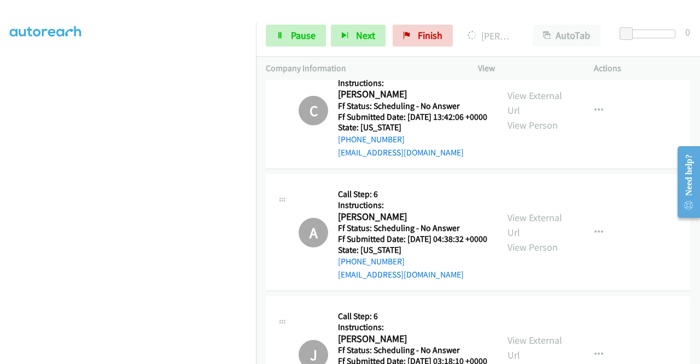
click at [291, 39] on span "Pause" at bounding box center [303, 35] width 25 height 13
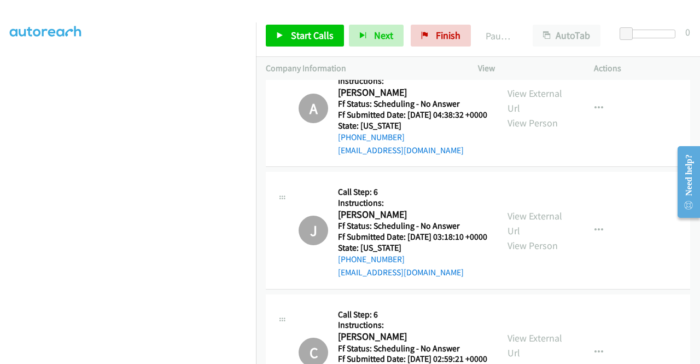
scroll to position [12850, 0]
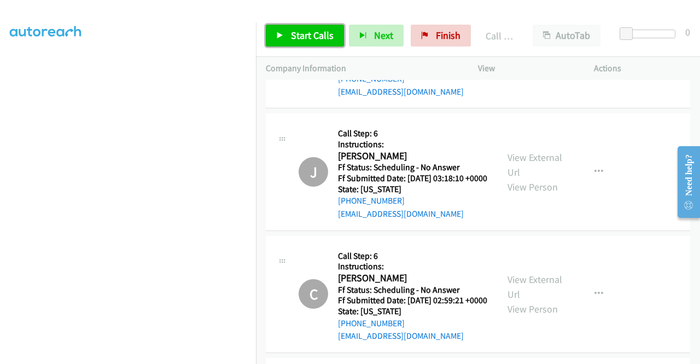
click at [311, 42] on link "Start Calls" at bounding box center [305, 36] width 78 height 22
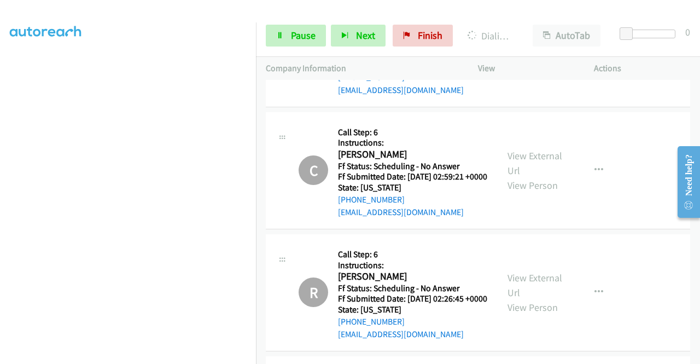
scroll to position [12982, 0]
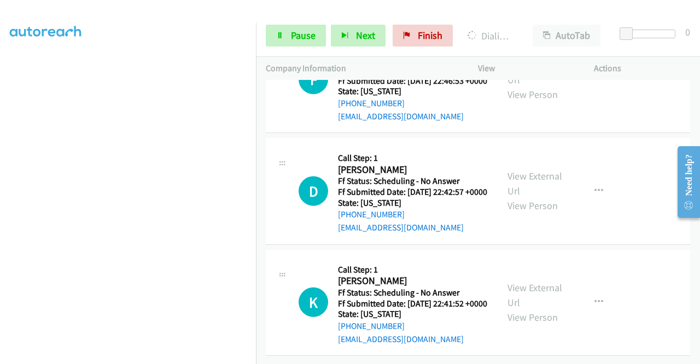
scroll to position [14696, 0]
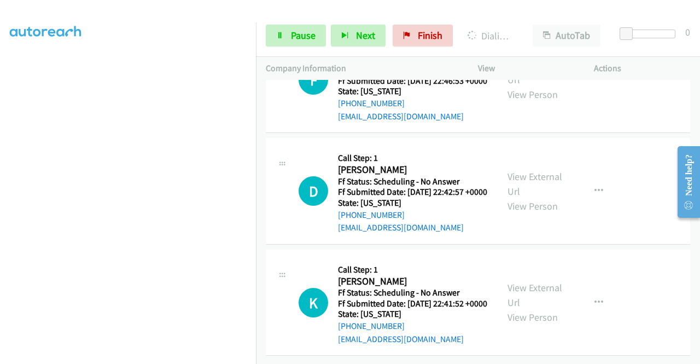
scroll to position [15024, 0]
click at [301, 43] on link "Pause" at bounding box center [296, 36] width 60 height 22
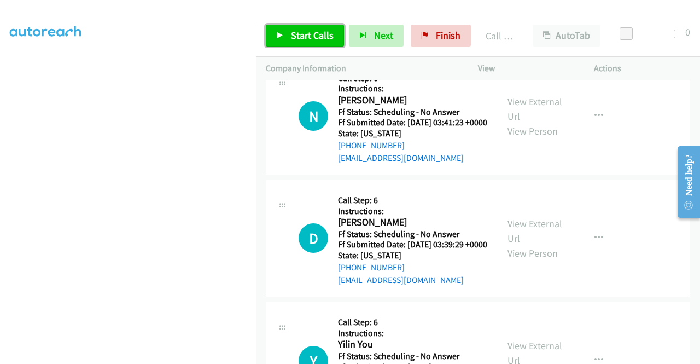
click at [313, 31] on span "Start Calls" at bounding box center [312, 35] width 43 height 13
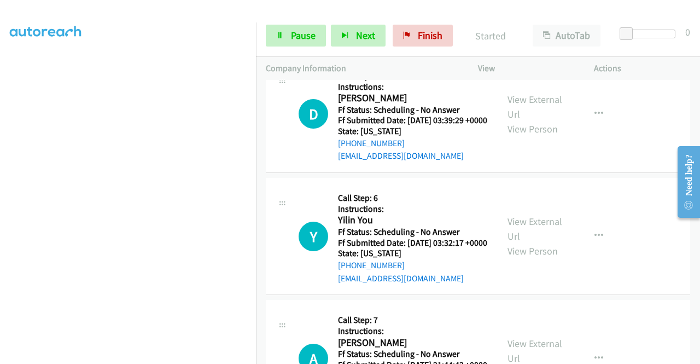
scroll to position [15301, 0]
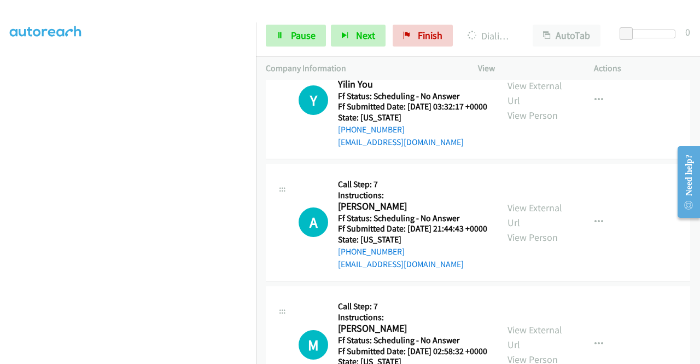
scroll to position [15462, 0]
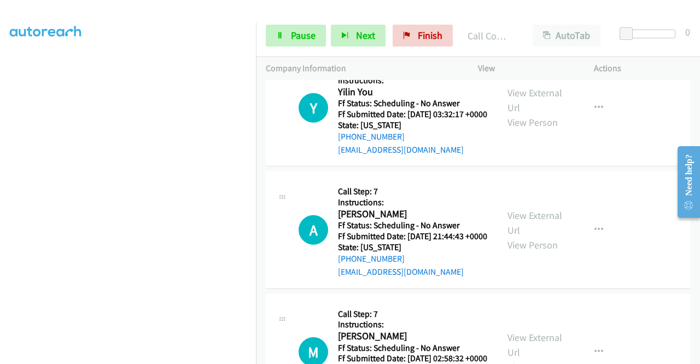
click at [294, 47] on div "Start Calls Pause Next Finish Call Completed AutoTab AutoTab 0" at bounding box center [478, 36] width 444 height 42
click at [293, 44] on link "Pause" at bounding box center [296, 36] width 60 height 22
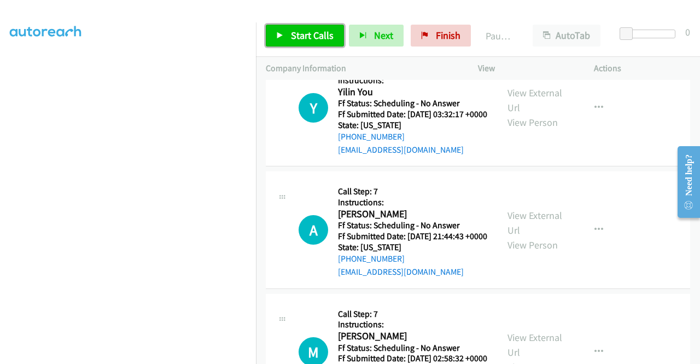
click at [291, 42] on link "Start Calls" at bounding box center [305, 36] width 78 height 22
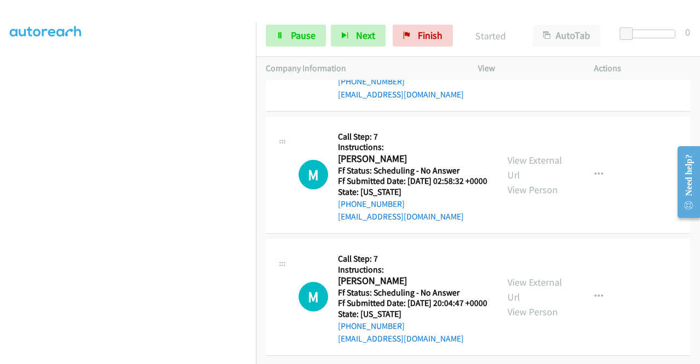
scroll to position [15666, 0]
click at [315, 34] on span "Pause" at bounding box center [303, 35] width 25 height 13
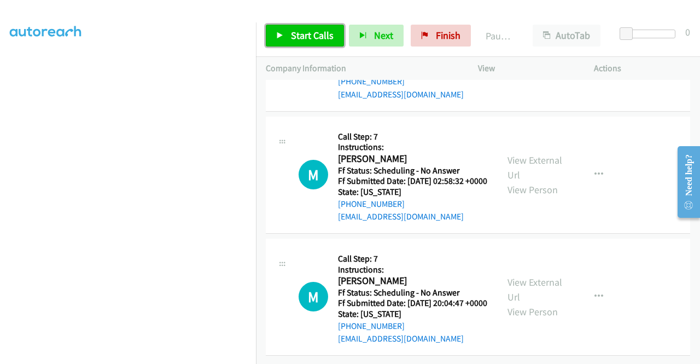
click at [315, 34] on span "Start Calls" at bounding box center [312, 35] width 43 height 13
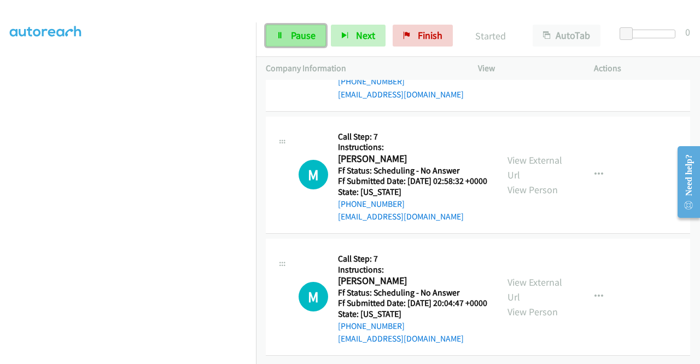
click at [278, 36] on icon at bounding box center [280, 36] width 8 height 8
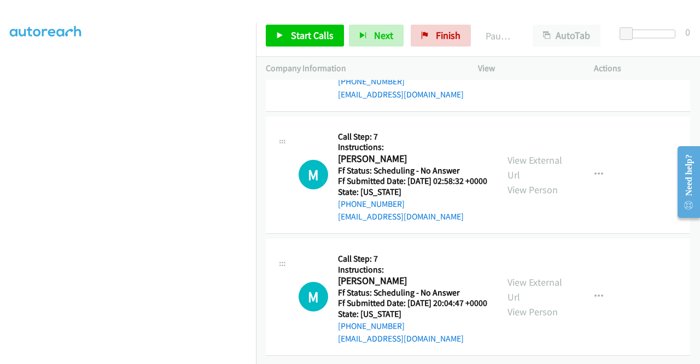
click at [287, 23] on div "Start Calls Pause Next Finish Paused AutoTab AutoTab 0" at bounding box center [478, 36] width 444 height 42
click at [301, 44] on link "Start Calls" at bounding box center [305, 36] width 78 height 22
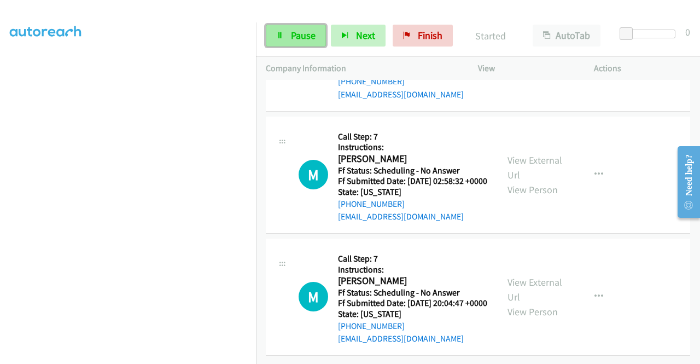
click at [299, 34] on span "Pause" at bounding box center [303, 35] width 25 height 13
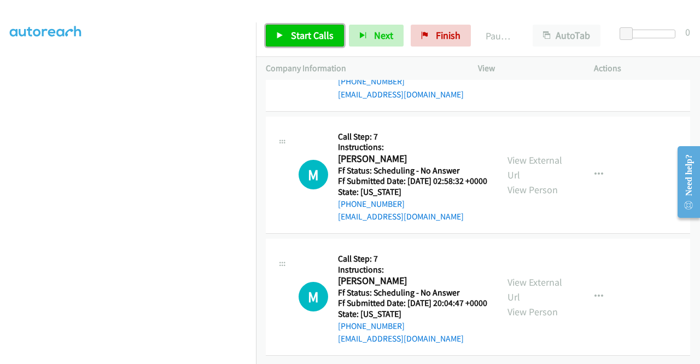
click at [299, 34] on span "Start Calls" at bounding box center [312, 35] width 43 height 13
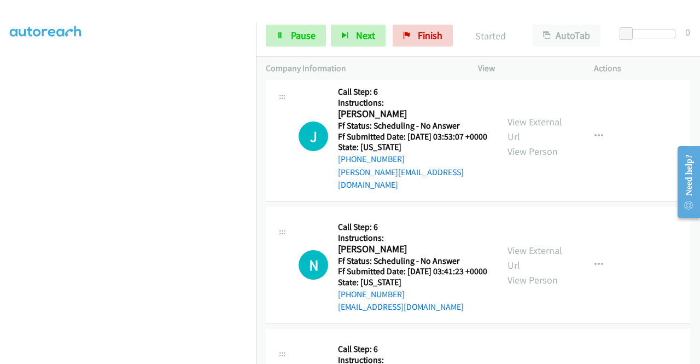
scroll to position [16736, 0]
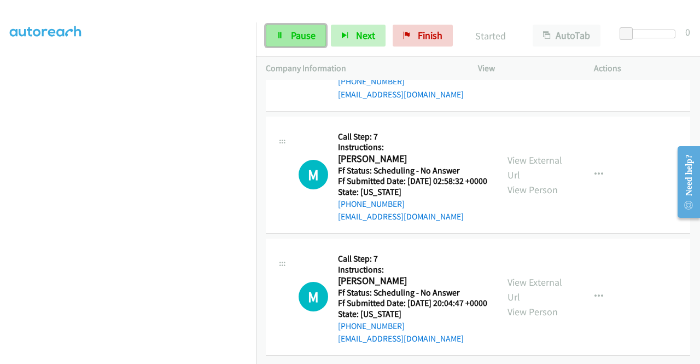
click at [301, 37] on span "Pause" at bounding box center [303, 35] width 25 height 13
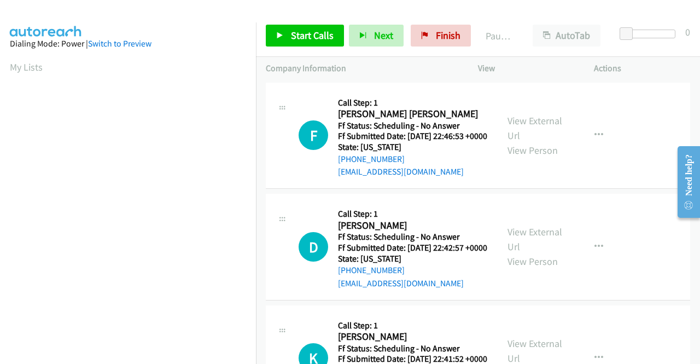
click at [303, 23] on div "Start Calls Pause Next Finish Paused AutoTab AutoTab 0" at bounding box center [478, 36] width 444 height 42
click at [294, 42] on link "Start Calls" at bounding box center [305, 36] width 78 height 22
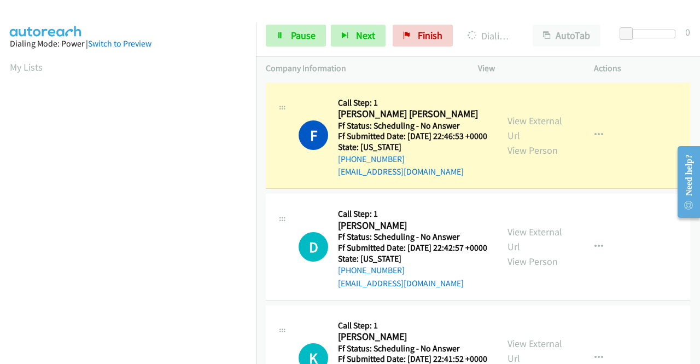
click at [550, 117] on div "View External Url View Person View External Url Email Schedule/Manage Callback …" at bounding box center [561, 135] width 126 height 86
click at [539, 121] on link "View External Url" at bounding box center [535, 127] width 55 height 27
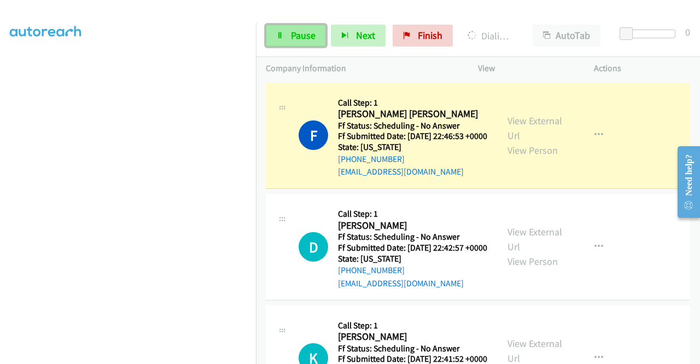
click at [293, 36] on span "Pause" at bounding box center [303, 35] width 25 height 13
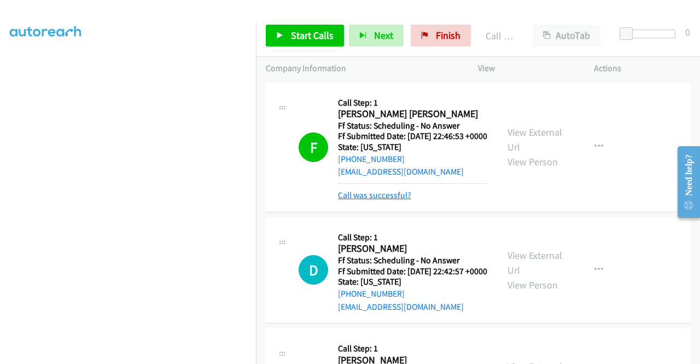
click at [380, 200] on link "Call was successful?" at bounding box center [374, 195] width 73 height 10
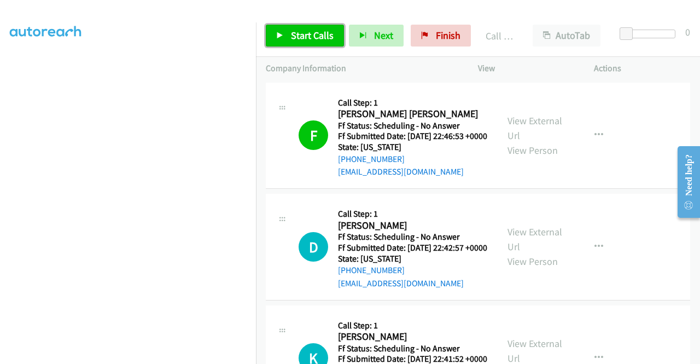
click at [312, 34] on span "Start Calls" at bounding box center [312, 35] width 43 height 13
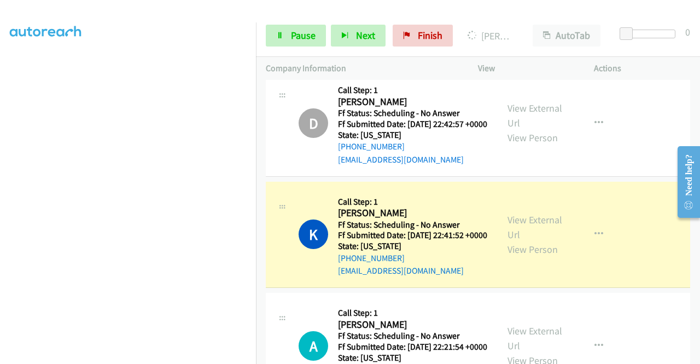
scroll to position [175, 0]
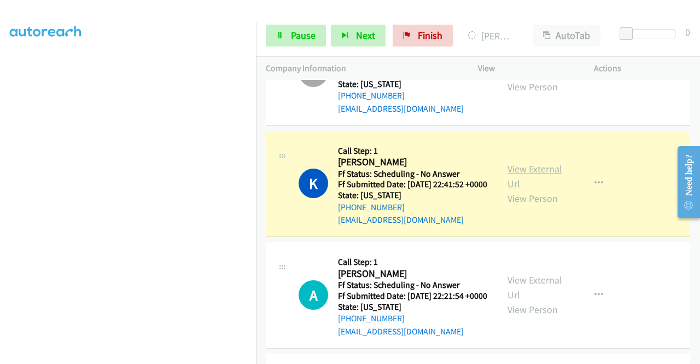
click at [541, 190] on link "View External Url" at bounding box center [535, 175] width 55 height 27
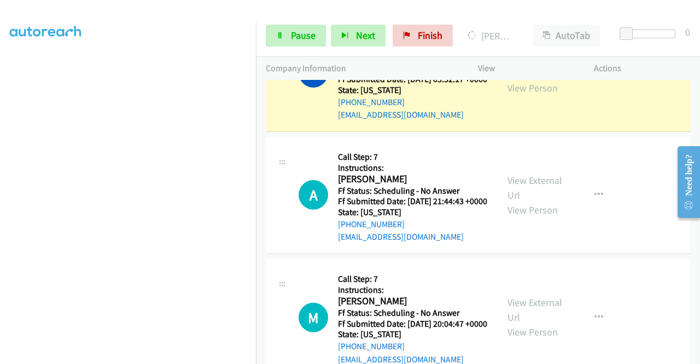
scroll to position [1166, 0]
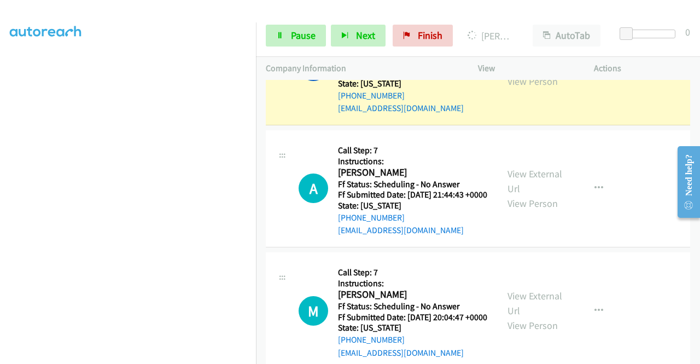
click at [549, 73] on link "View External Url" at bounding box center [535, 58] width 55 height 27
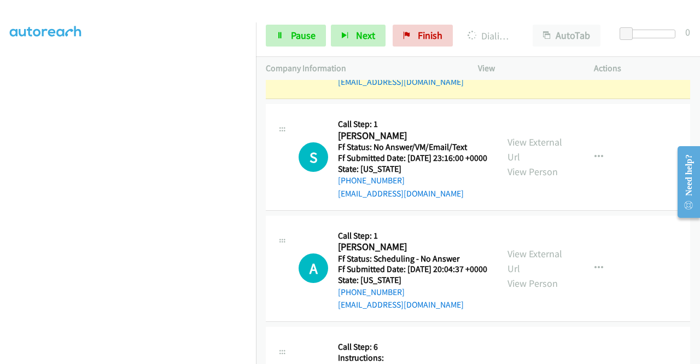
scroll to position [1597, 0]
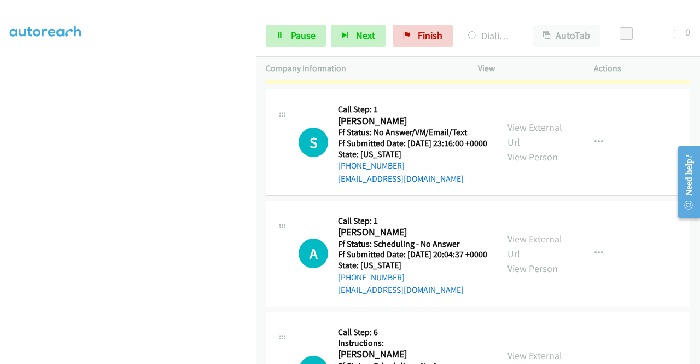
click at [531, 32] on link "View External Url" at bounding box center [535, 17] width 55 height 27
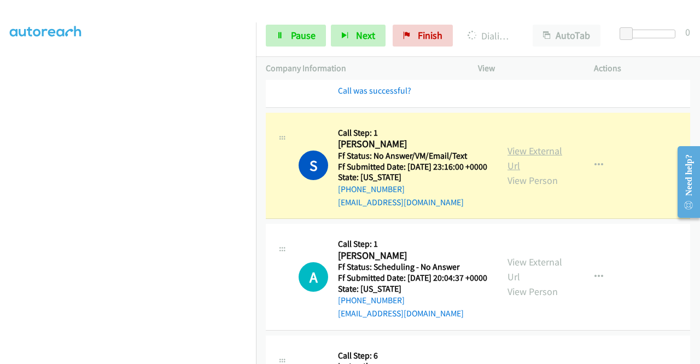
click at [513, 172] on link "View External Url" at bounding box center [535, 157] width 55 height 27
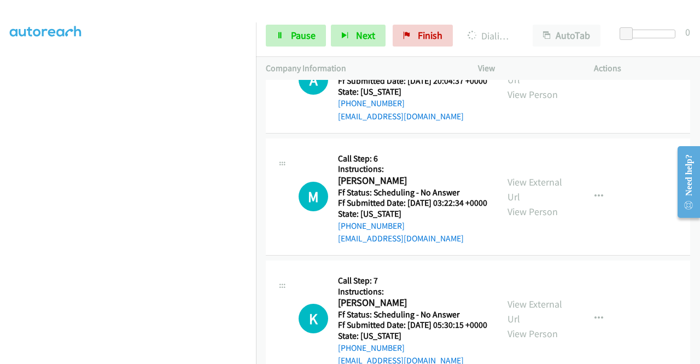
scroll to position [1805, 0]
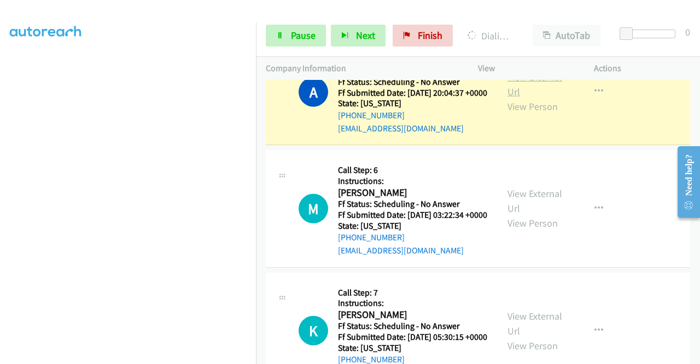
click at [508, 98] on link "View External Url" at bounding box center [535, 84] width 55 height 27
click at [522, 98] on link "View External Url" at bounding box center [535, 84] width 55 height 27
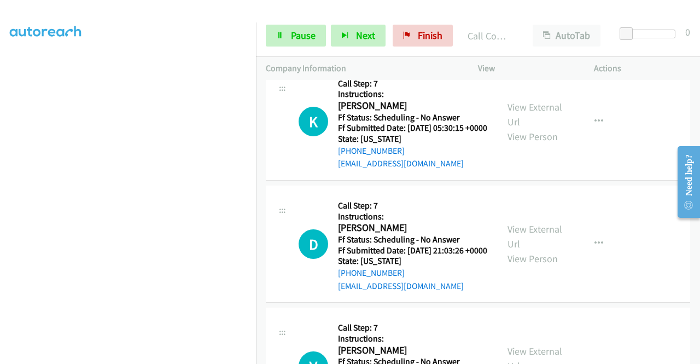
scroll to position [2076, 0]
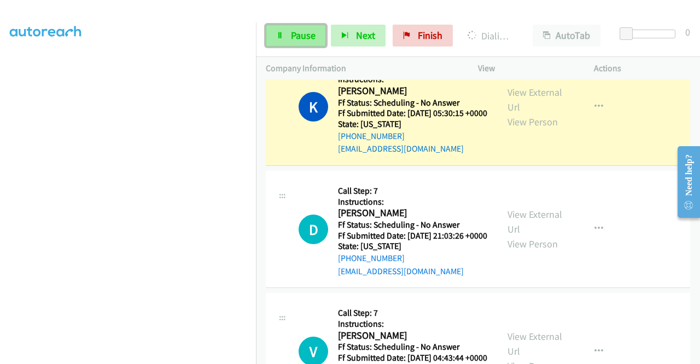
click at [279, 28] on link "Pause" at bounding box center [296, 36] width 60 height 22
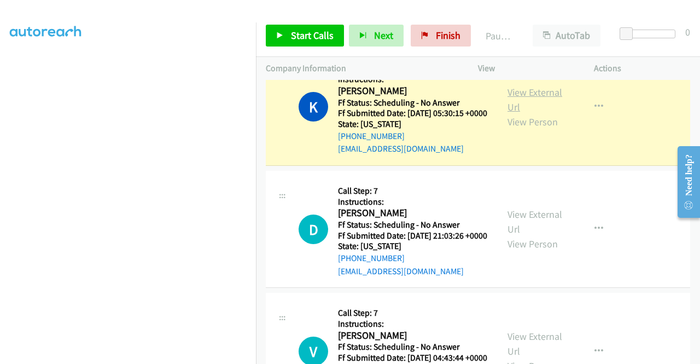
click at [508, 113] on link "View External Url" at bounding box center [535, 99] width 55 height 27
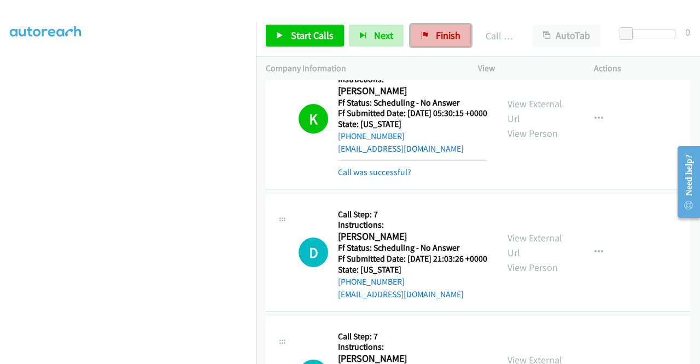
click at [443, 38] on span "Finish" at bounding box center [448, 35] width 25 height 13
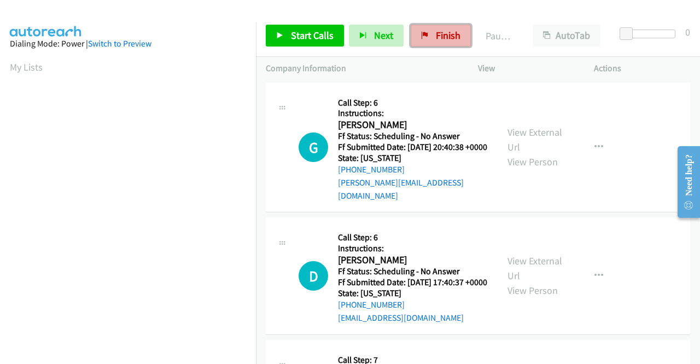
click at [422, 39] on link "Finish" at bounding box center [441, 36] width 60 height 22
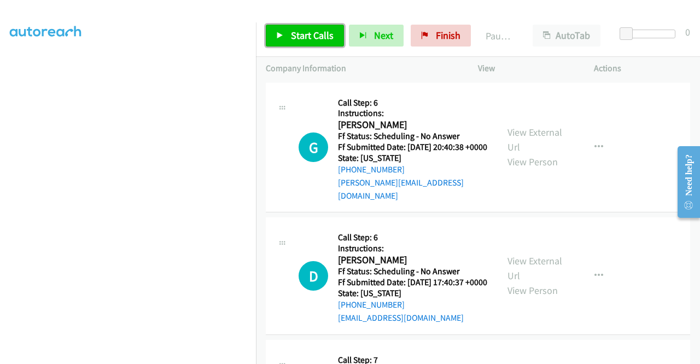
click at [317, 41] on span "Start Calls" at bounding box center [312, 35] width 43 height 13
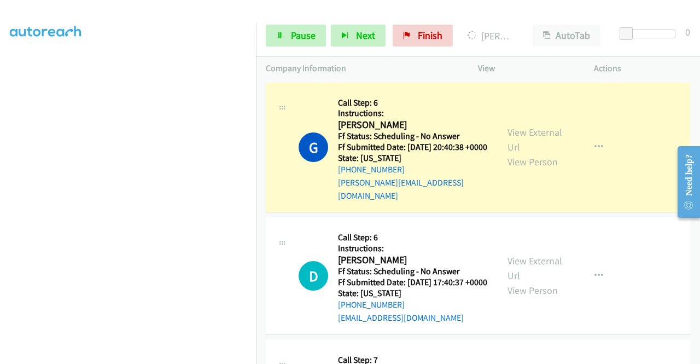
click at [513, 120] on div "View External Url View Person View External Url Email Schedule/Manage Callback …" at bounding box center [561, 147] width 126 height 110
click at [519, 133] on link "View External Url" at bounding box center [535, 139] width 55 height 27
click at [292, 36] on span "Pause" at bounding box center [303, 35] width 25 height 13
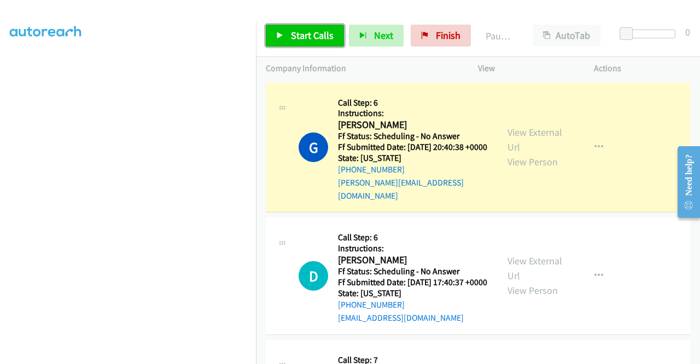
click at [278, 30] on link "Start Calls" at bounding box center [305, 36] width 78 height 22
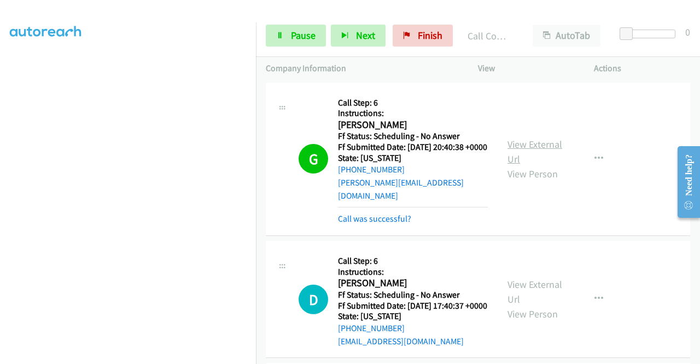
click at [513, 138] on link "View External Url" at bounding box center [535, 151] width 55 height 27
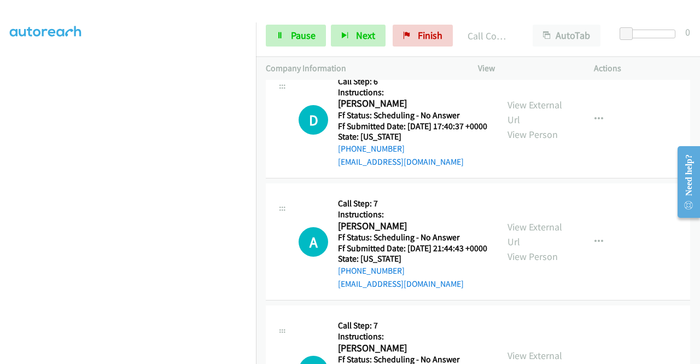
scroll to position [183, 0]
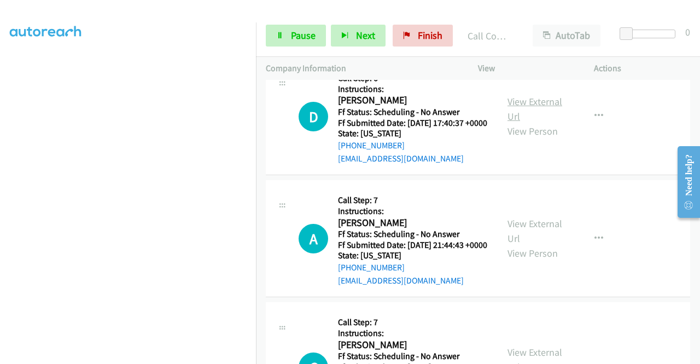
click at [534, 100] on link "View External Url" at bounding box center [535, 108] width 55 height 27
click at [322, 34] on link "Pause" at bounding box center [296, 36] width 60 height 22
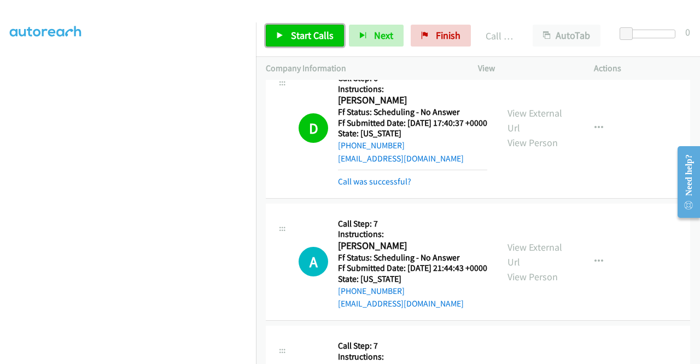
click at [288, 27] on link "Start Calls" at bounding box center [305, 36] width 78 height 22
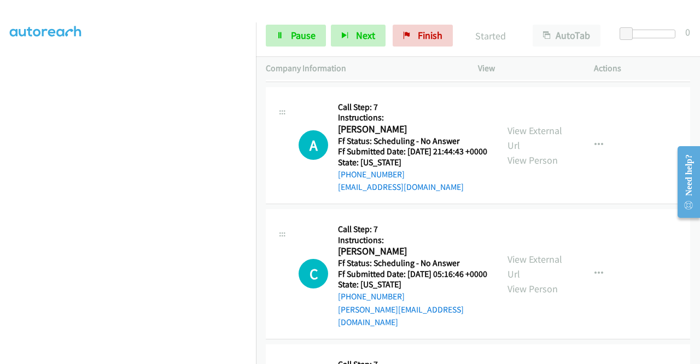
scroll to position [321, 0]
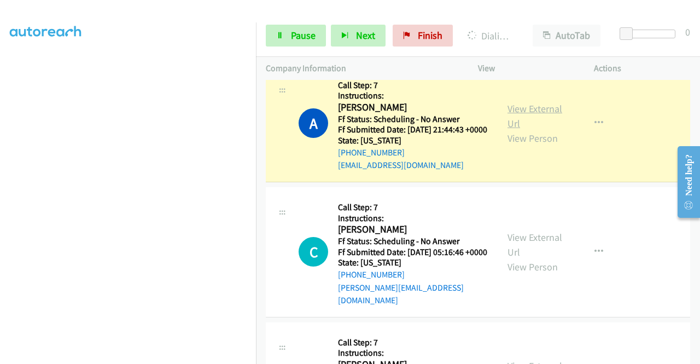
click at [512, 123] on link "View External Url" at bounding box center [535, 115] width 55 height 27
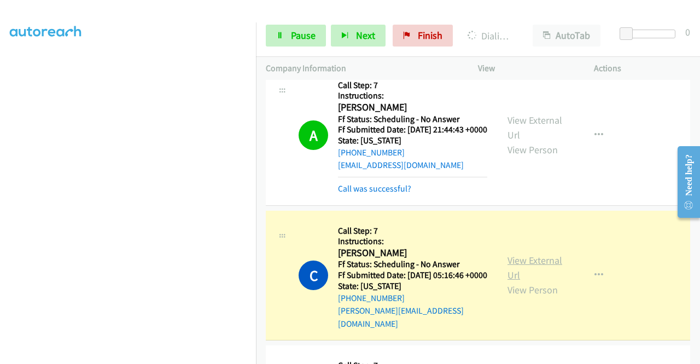
click at [516, 274] on link "View External Url" at bounding box center [535, 267] width 55 height 27
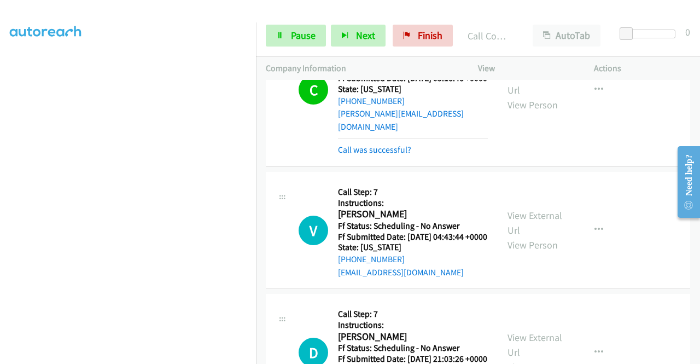
scroll to position [530, 0]
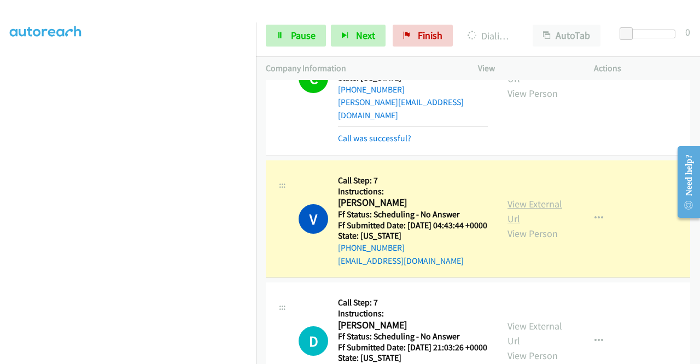
click at [510, 225] on link "View External Url" at bounding box center [535, 210] width 55 height 27
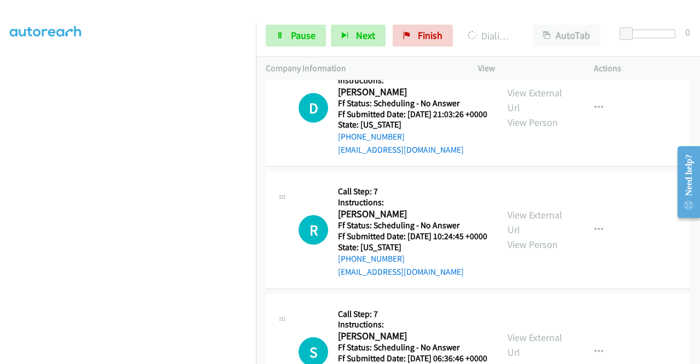
scroll to position [786, 0]
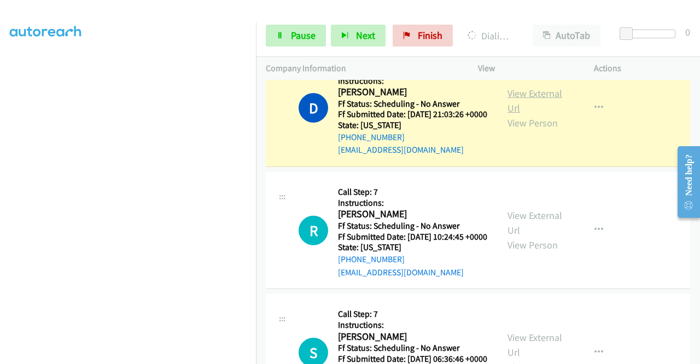
click at [511, 114] on link "View External Url" at bounding box center [535, 100] width 55 height 27
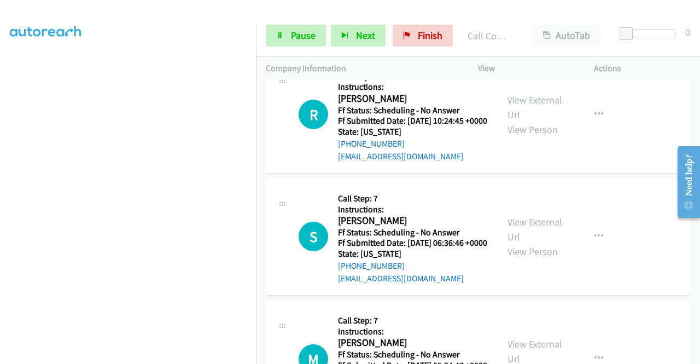
scroll to position [946, 0]
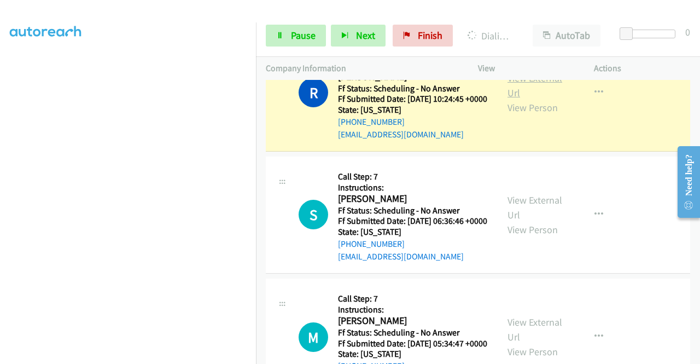
click at [508, 99] on link "View External Url" at bounding box center [535, 85] width 55 height 27
click at [269, 28] on link "Pause" at bounding box center [296, 36] width 60 height 22
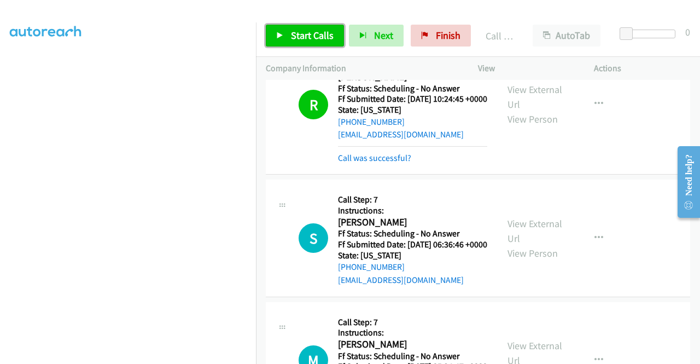
click at [281, 30] on link "Start Calls" at bounding box center [305, 36] width 78 height 22
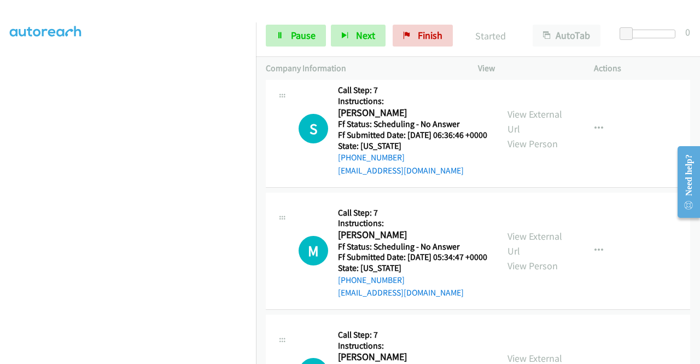
scroll to position [1063, 0]
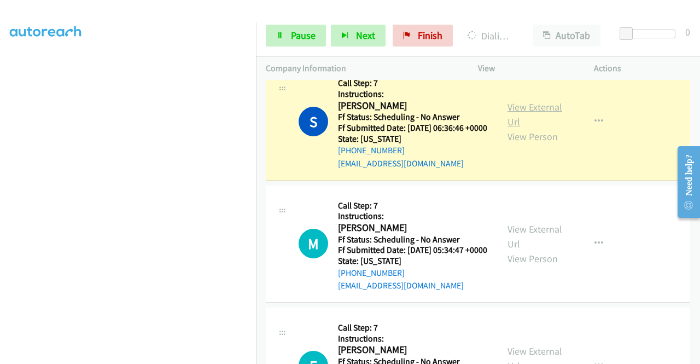
click at [537, 128] on link "View External Url" at bounding box center [535, 114] width 55 height 27
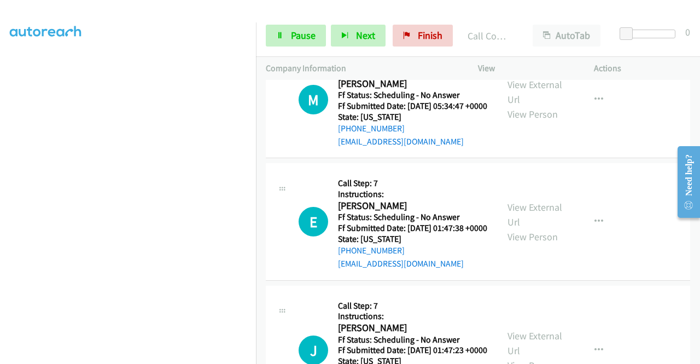
scroll to position [1231, 0]
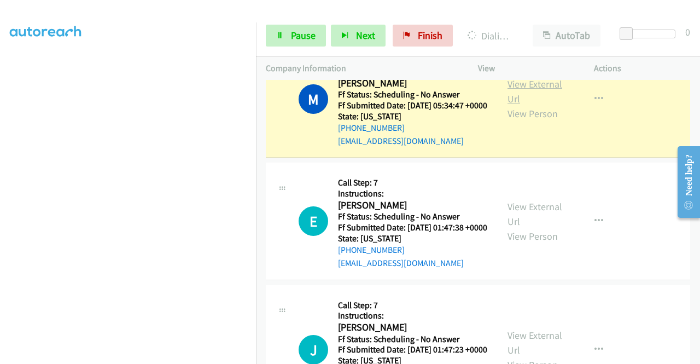
click at [545, 105] on link "View External Url" at bounding box center [535, 91] width 55 height 27
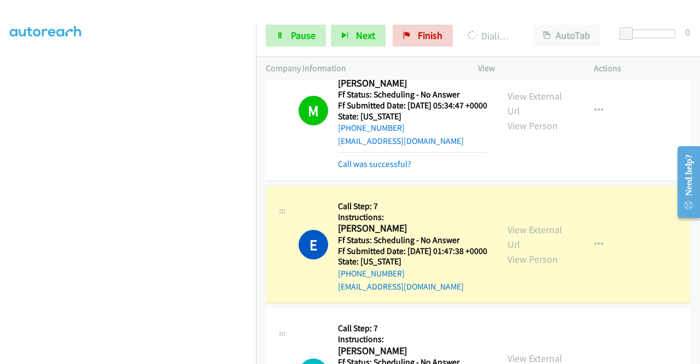
click at [690, 306] on td "E Callback Scheduled Call Step: 7 Instructions: Ella Hurley America/Chicago Ff …" at bounding box center [478, 245] width 444 height 122
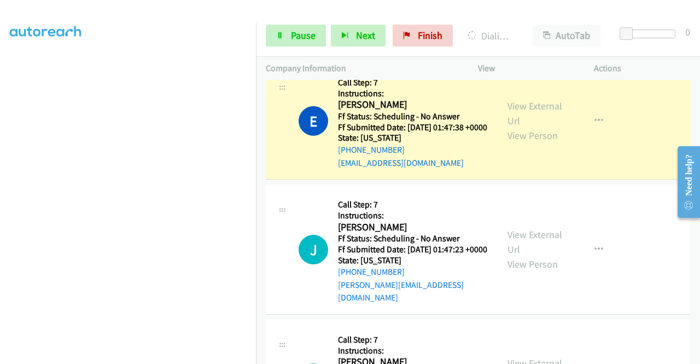
scroll to position [1413, 0]
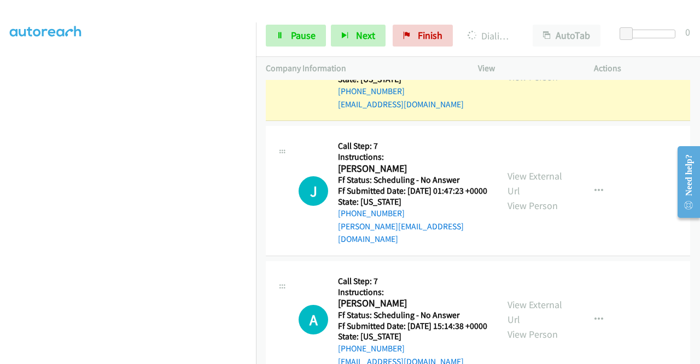
click at [532, 68] on link "View External Url" at bounding box center [535, 54] width 55 height 27
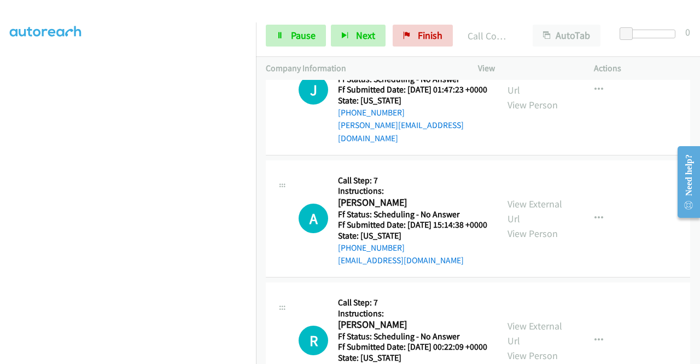
scroll to position [1544, 0]
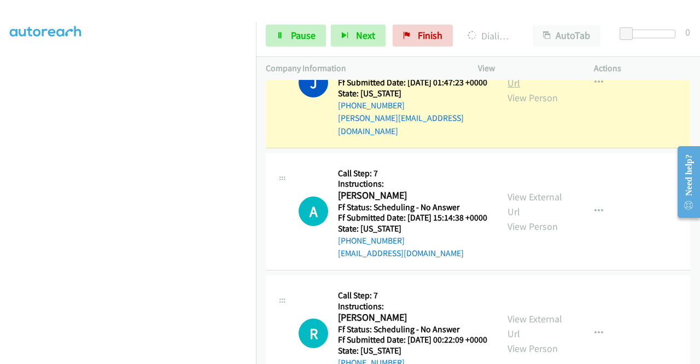
click at [536, 89] on link "View External Url" at bounding box center [535, 75] width 55 height 27
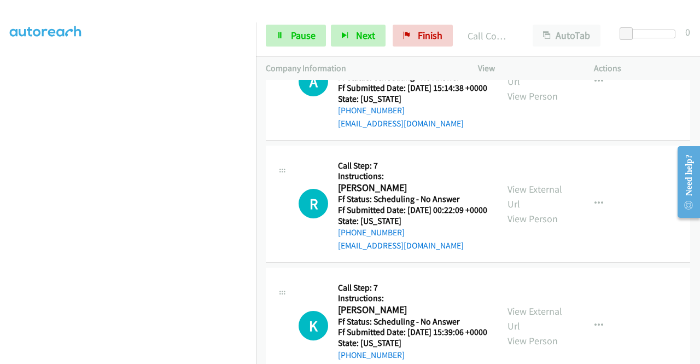
scroll to position [1721, 0]
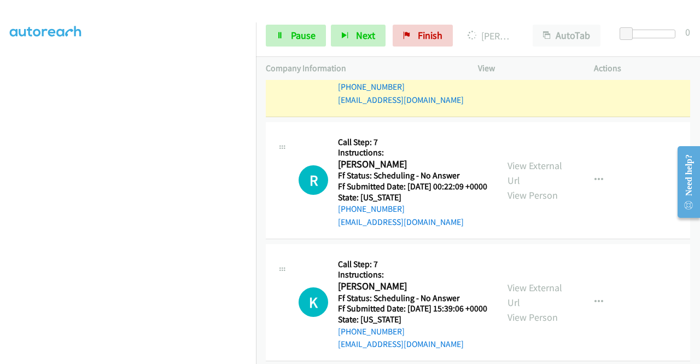
click at [509, 64] on link "View External Url" at bounding box center [535, 50] width 55 height 27
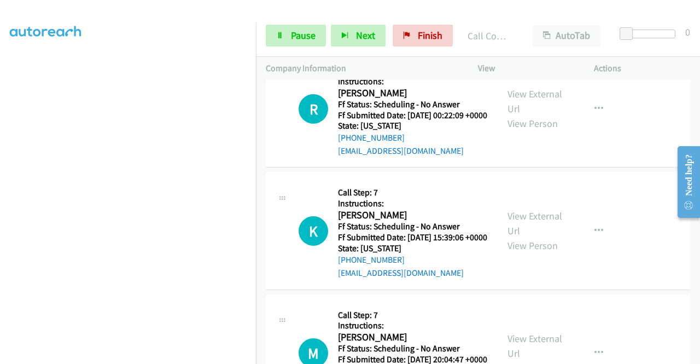
scroll to position [1838, 0]
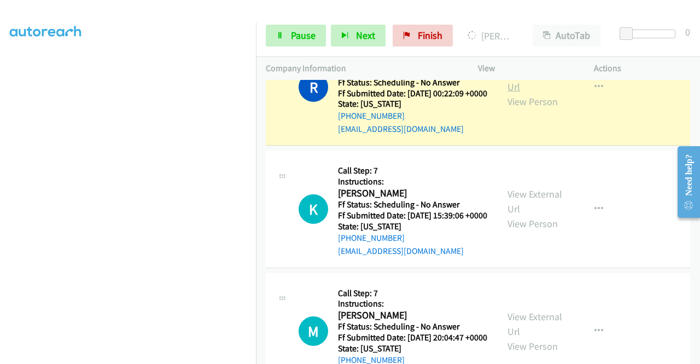
click at [519, 93] on link "View External Url" at bounding box center [535, 79] width 55 height 27
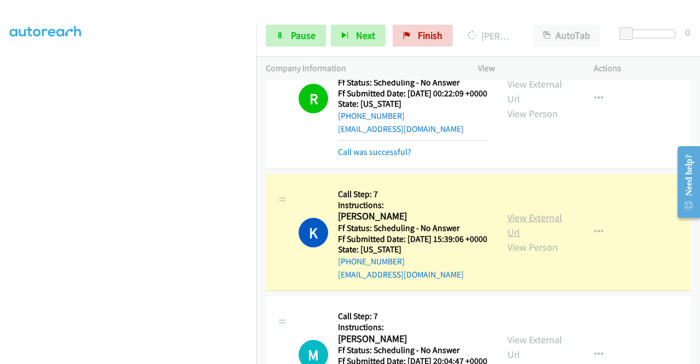
click at [523, 239] on link "View External Url" at bounding box center [535, 224] width 55 height 27
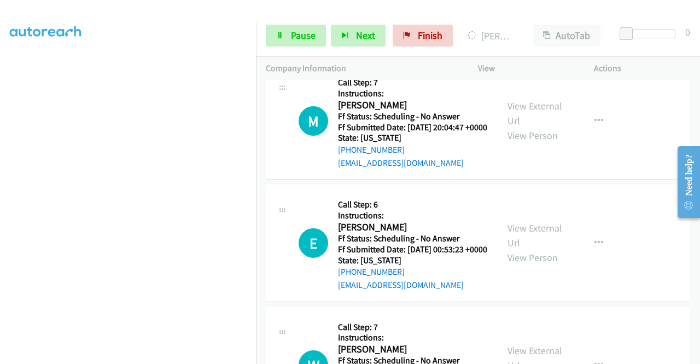
scroll to position [2083, 0]
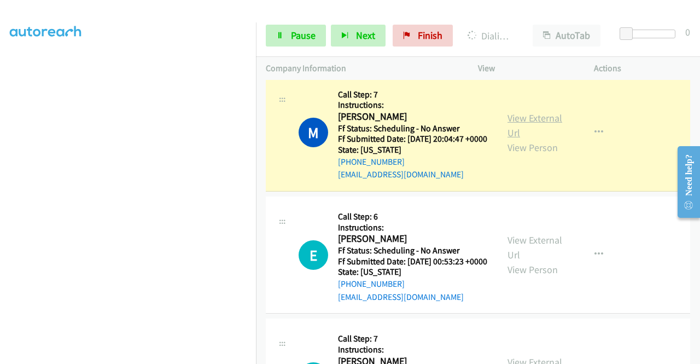
click at [531, 139] on link "View External Url" at bounding box center [535, 125] width 55 height 27
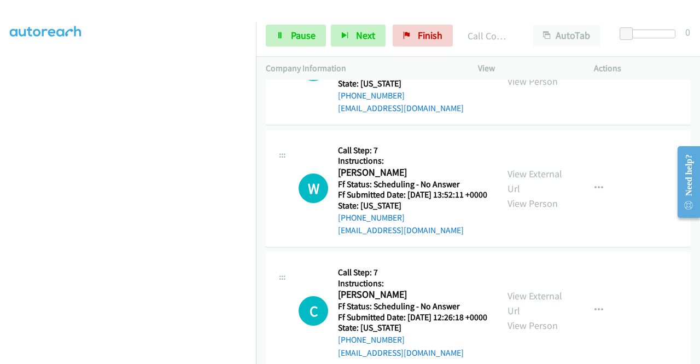
scroll to position [2301, 0]
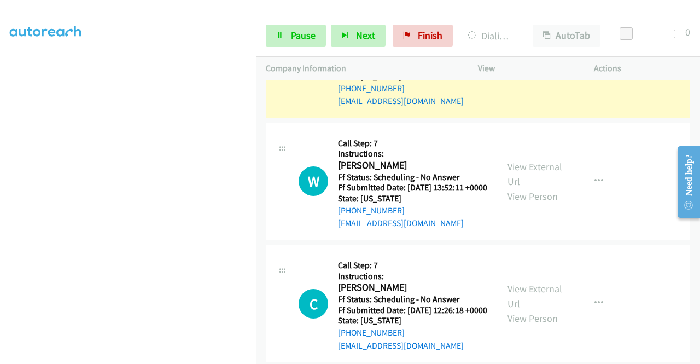
click at [522, 66] on link "View External Url" at bounding box center [535, 51] width 55 height 27
click at [286, 43] on link "Pause" at bounding box center [296, 36] width 60 height 22
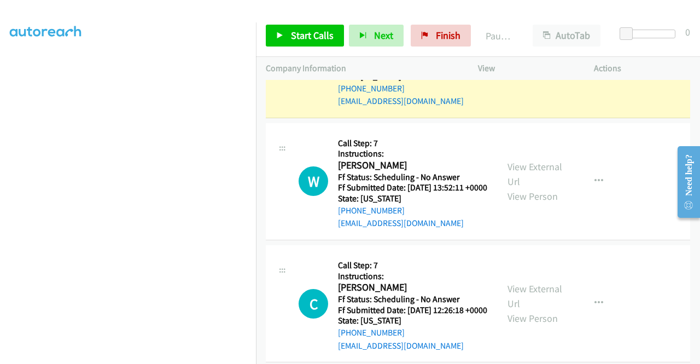
scroll to position [239, 0]
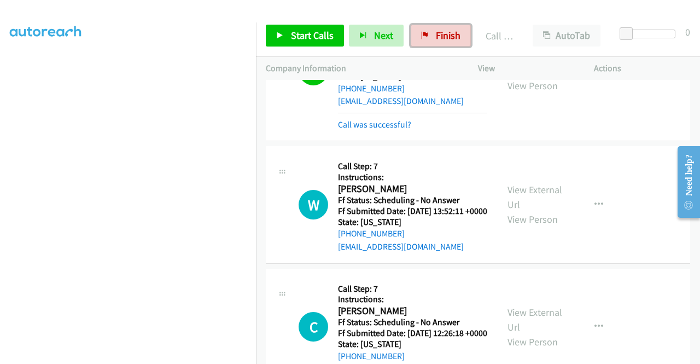
drag, startPoint x: 422, startPoint y: 34, endPoint x: 384, endPoint y: 56, distance: 43.6
click at [422, 34] on icon at bounding box center [425, 36] width 8 height 8
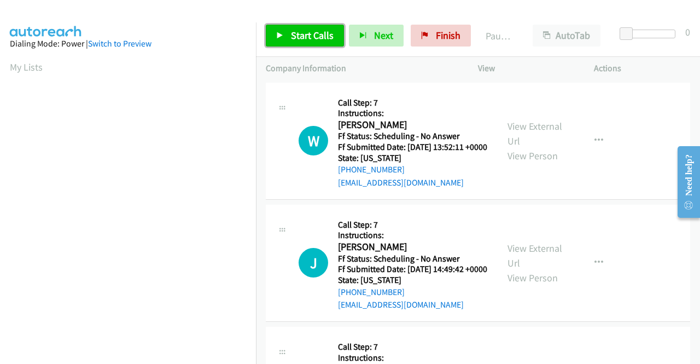
click at [328, 36] on span "Start Calls" at bounding box center [312, 35] width 43 height 13
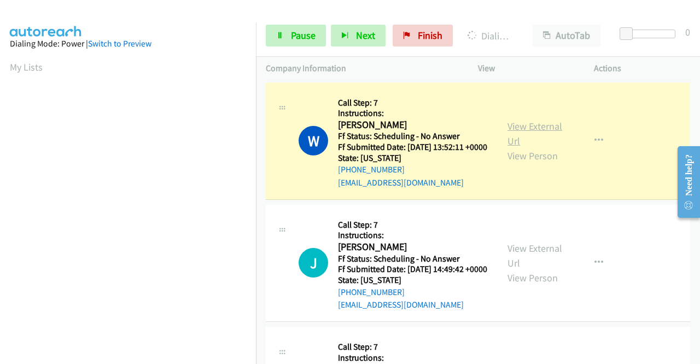
click at [514, 133] on link "View External Url" at bounding box center [535, 133] width 55 height 27
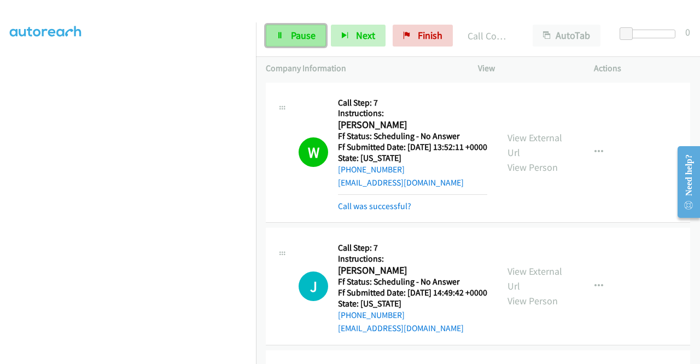
click at [305, 44] on link "Pause" at bounding box center [296, 36] width 60 height 22
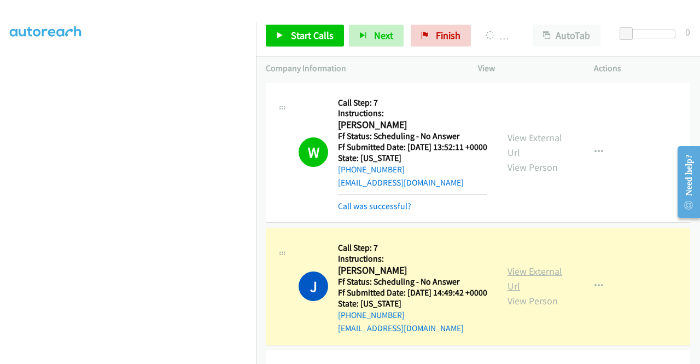
click at [520, 285] on link "View External Url" at bounding box center [535, 278] width 55 height 27
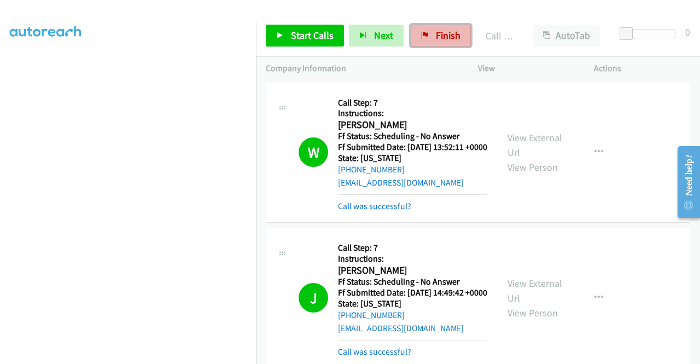
click at [441, 42] on link "Finish" at bounding box center [441, 36] width 60 height 22
